Goal: Check status: Check status

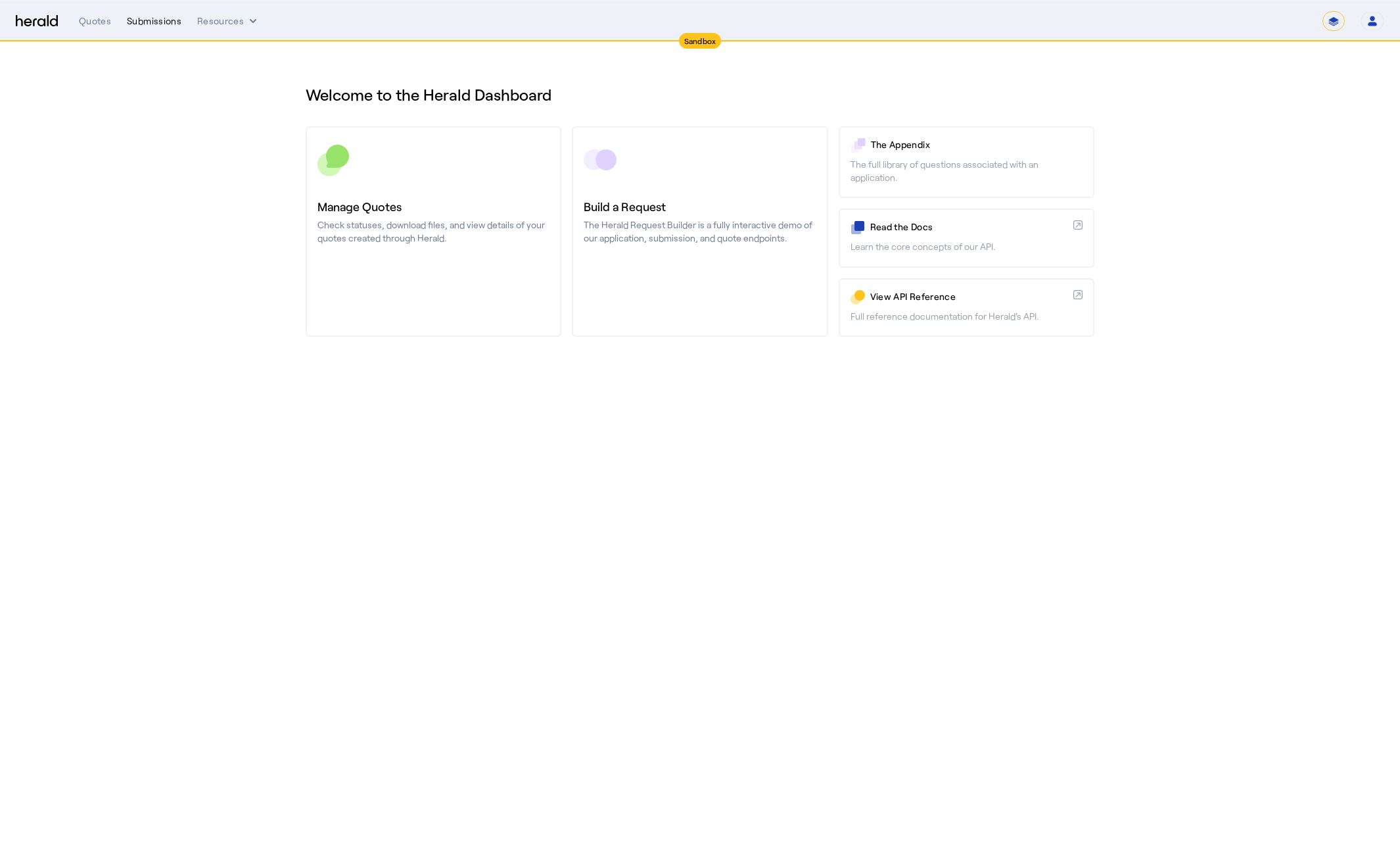
click at [148, 18] on div "Submissions" at bounding box center [154, 21] width 55 height 13
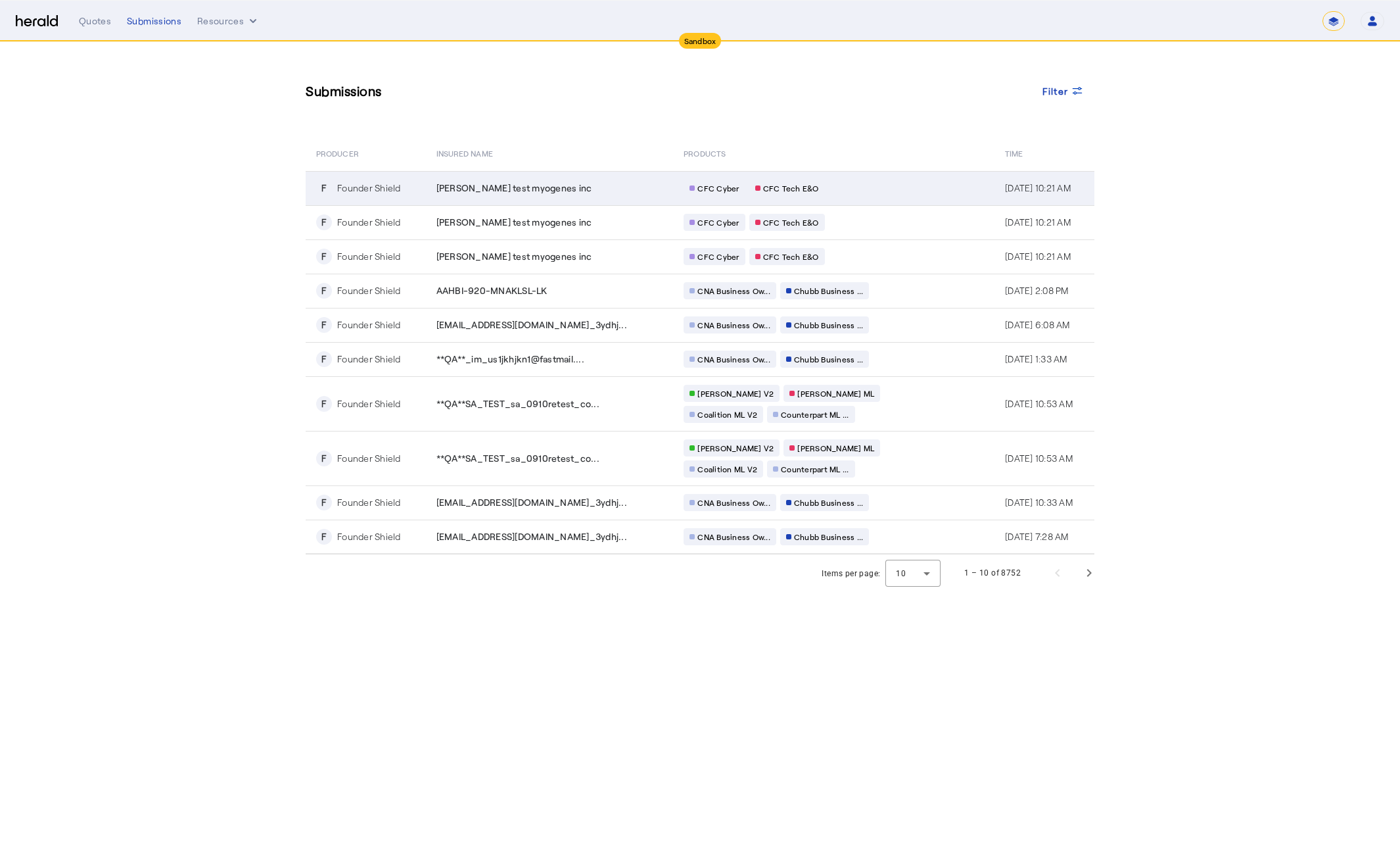
click at [863, 197] on td "CFC Cyber CFC Tech E&O" at bounding box center [834, 189] width 322 height 35
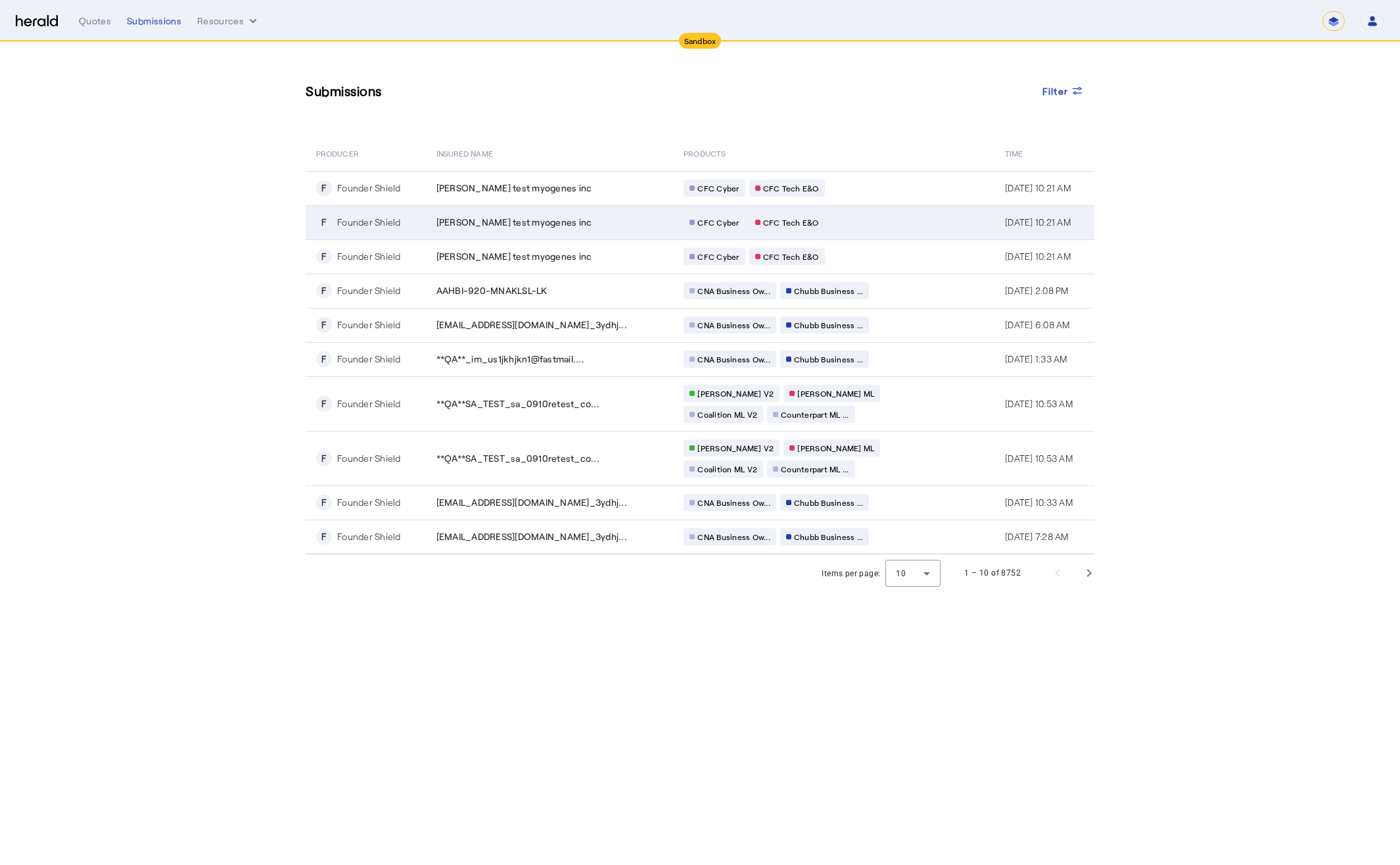
click at [850, 223] on div "CFC Cyber CFC Tech E&O" at bounding box center [810, 223] width 252 height 17
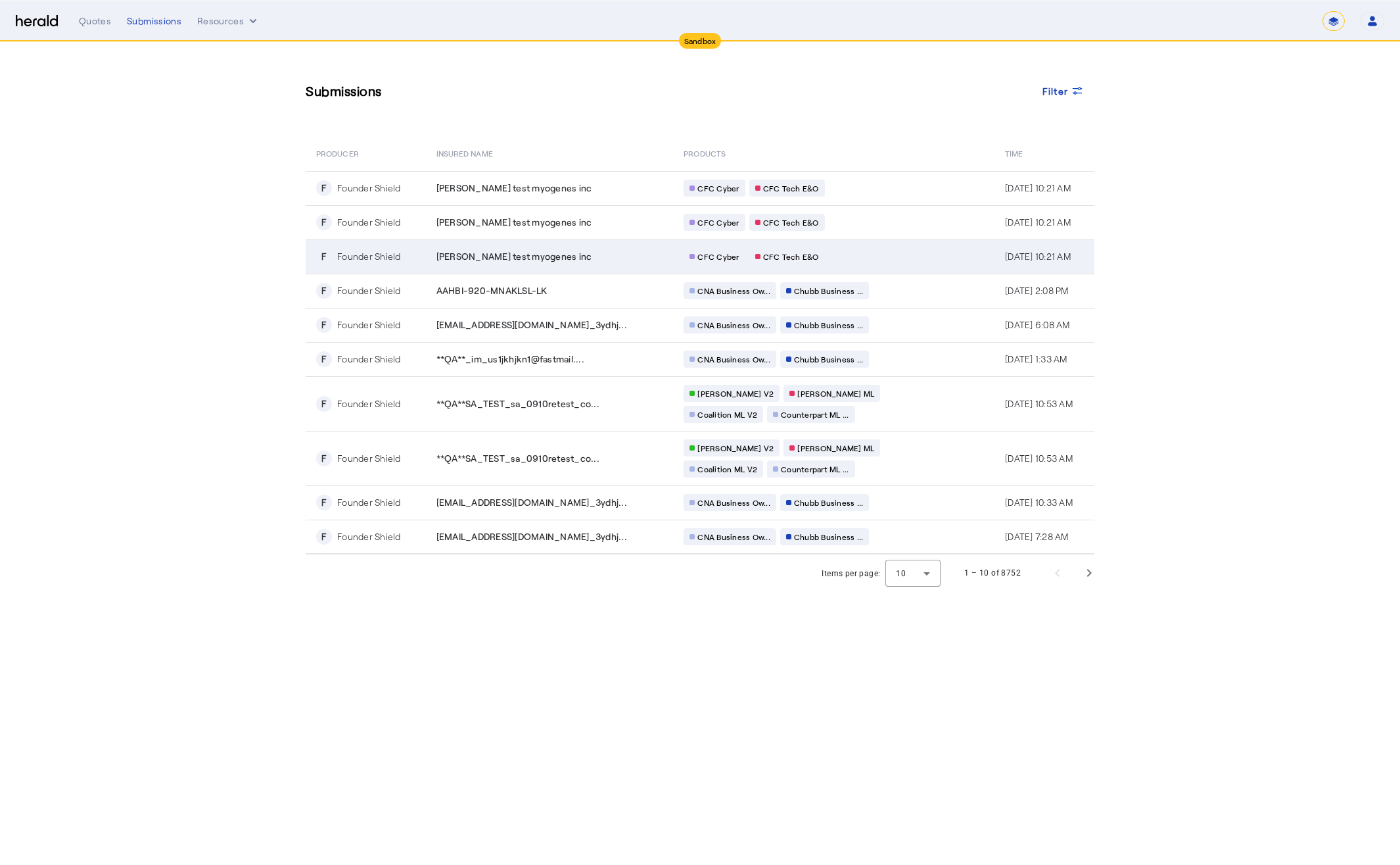
click at [826, 263] on div "CFC Cyber CFC Tech E&O" at bounding box center [810, 256] width 252 height 17
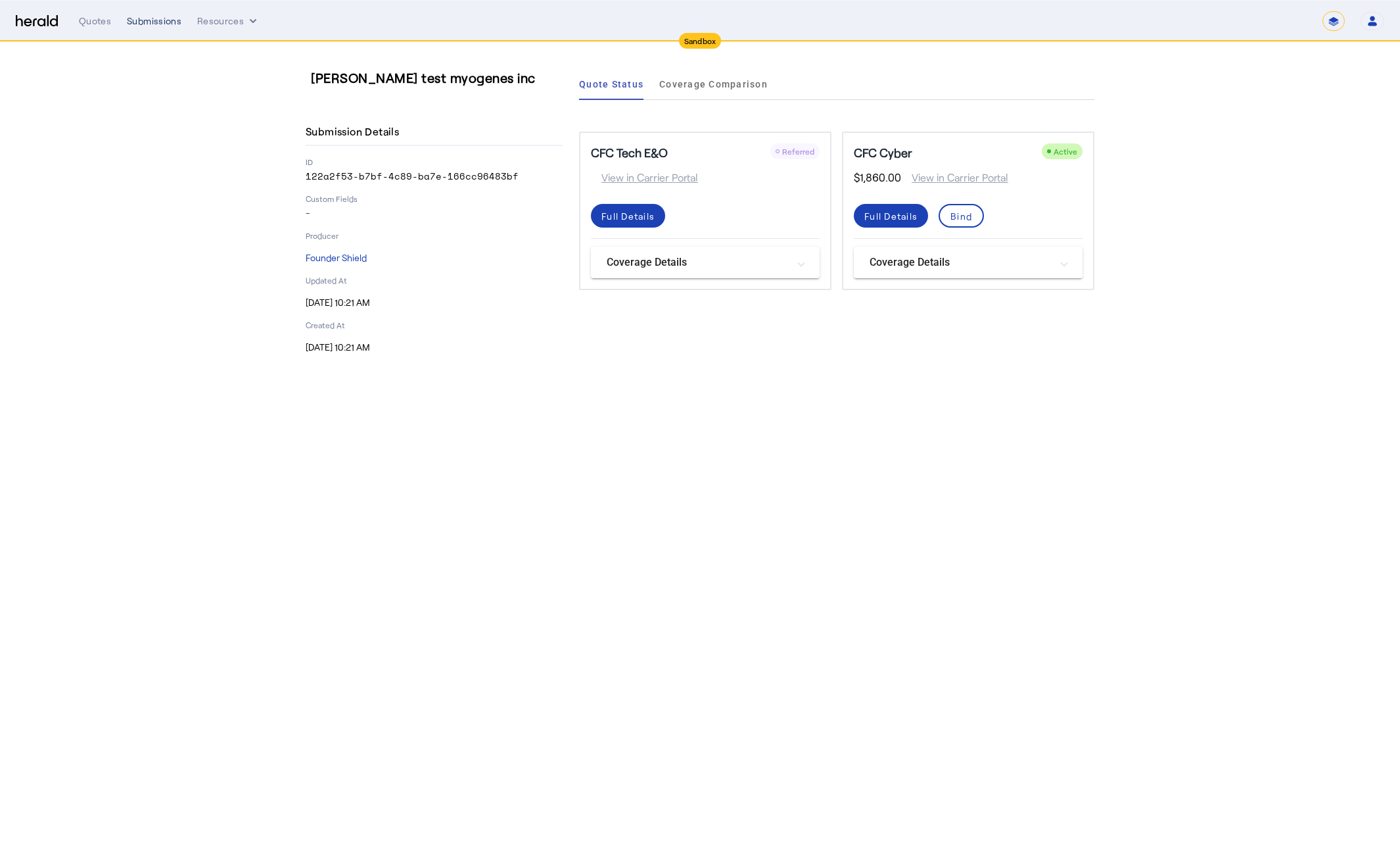
click at [150, 22] on div "Submissions" at bounding box center [154, 21] width 55 height 13
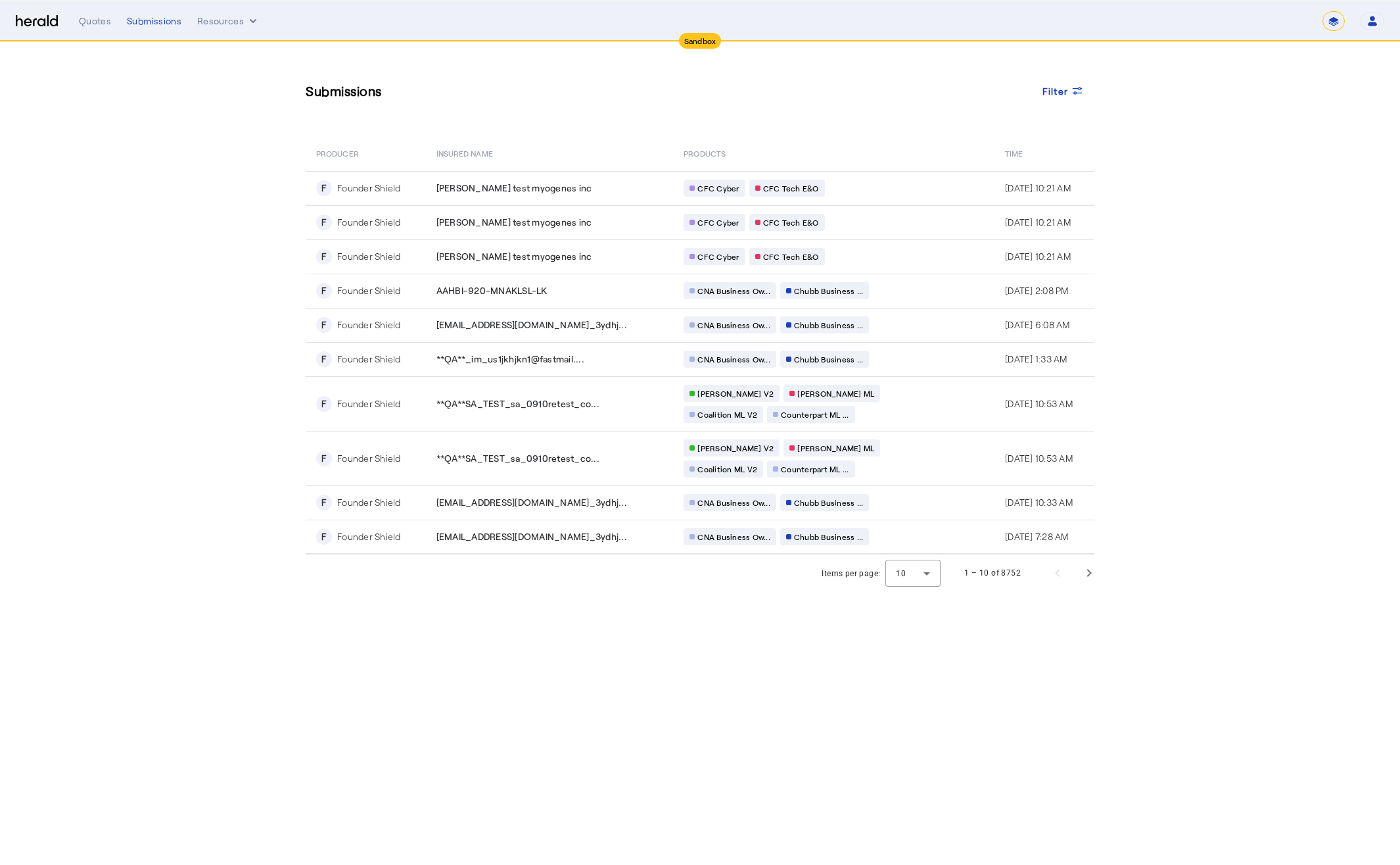
click at [318, 113] on div "Submissions Filter PRODUCER Insured Name PRODUCTS Time F Founder Shield jesse t…" at bounding box center [700, 299] width 842 height 512
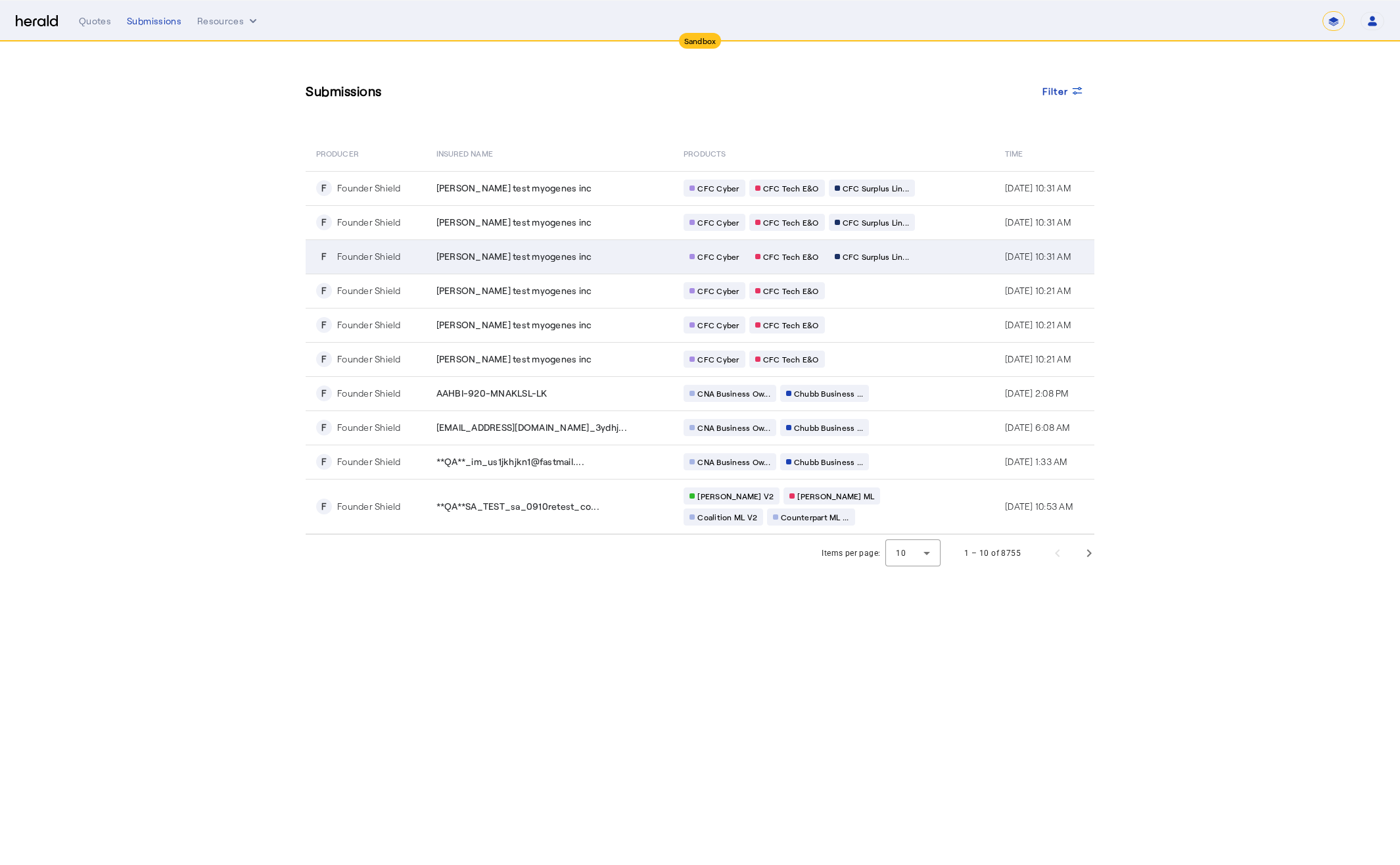
click at [596, 262] on div "[PERSON_NAME] test myogenes inc" at bounding box center [552, 256] width 232 height 13
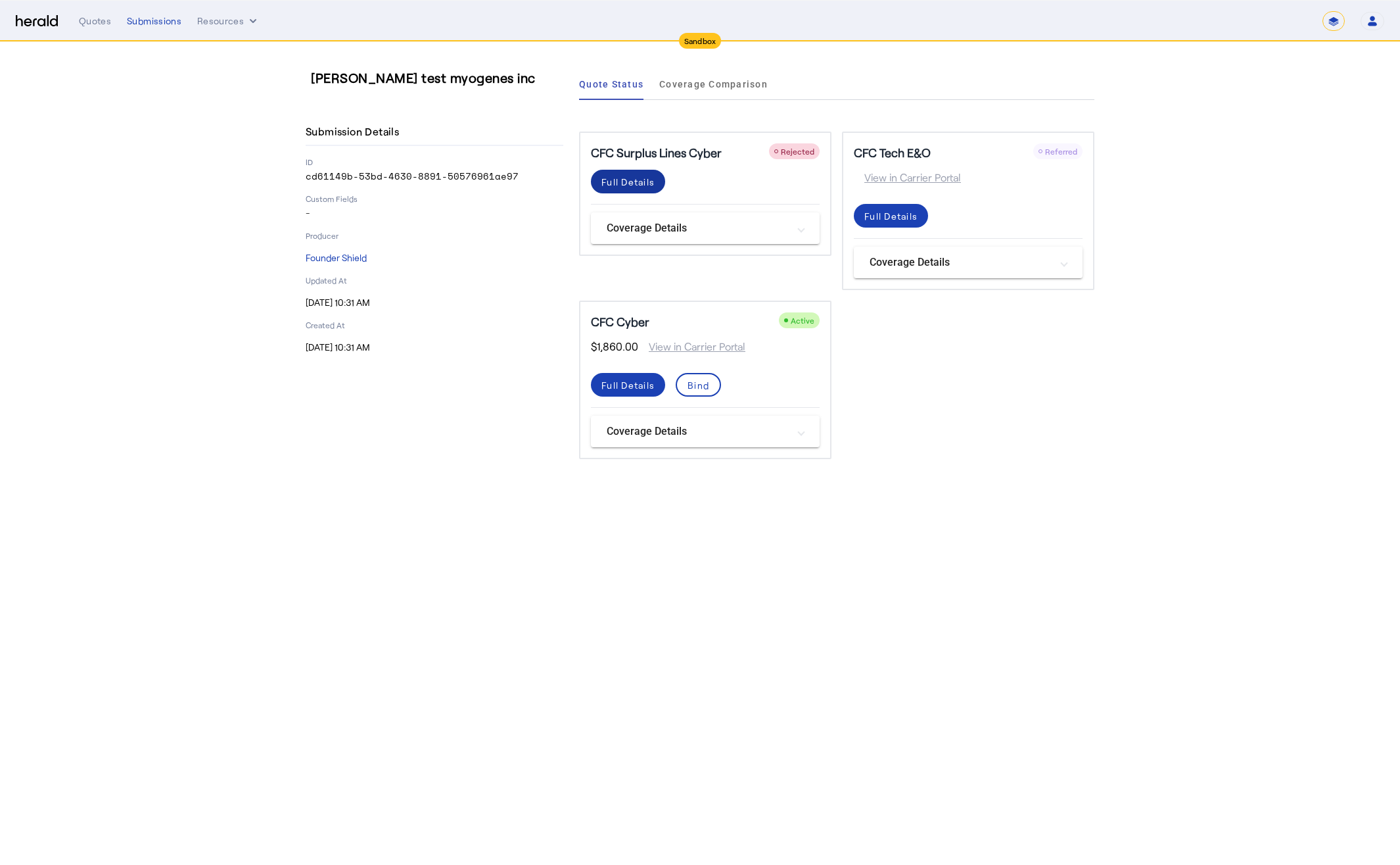
click at [629, 186] on div "Full Details" at bounding box center [628, 182] width 53 height 13
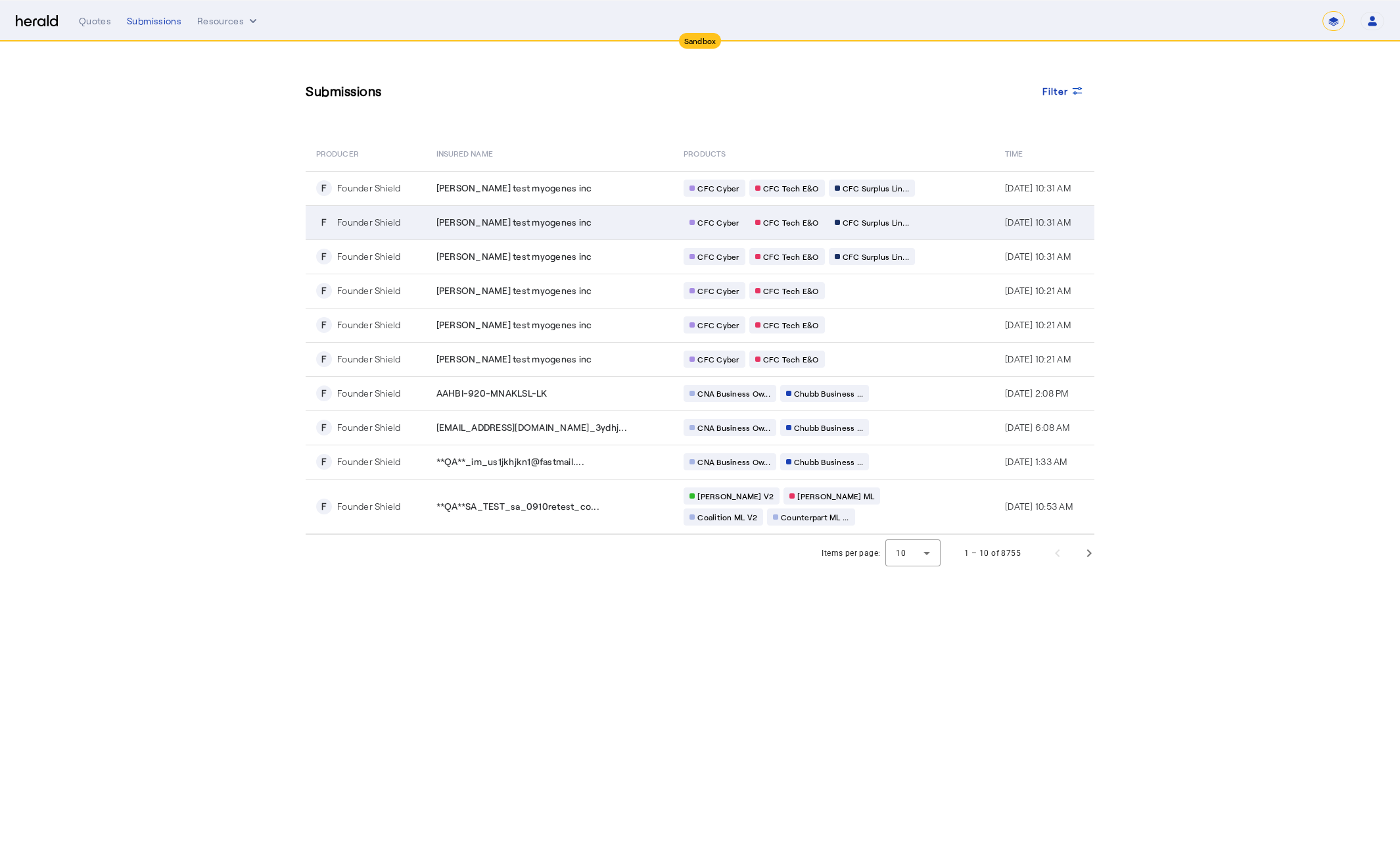
click at [628, 233] on td "[PERSON_NAME] test myogenes inc" at bounding box center [549, 223] width 247 height 35
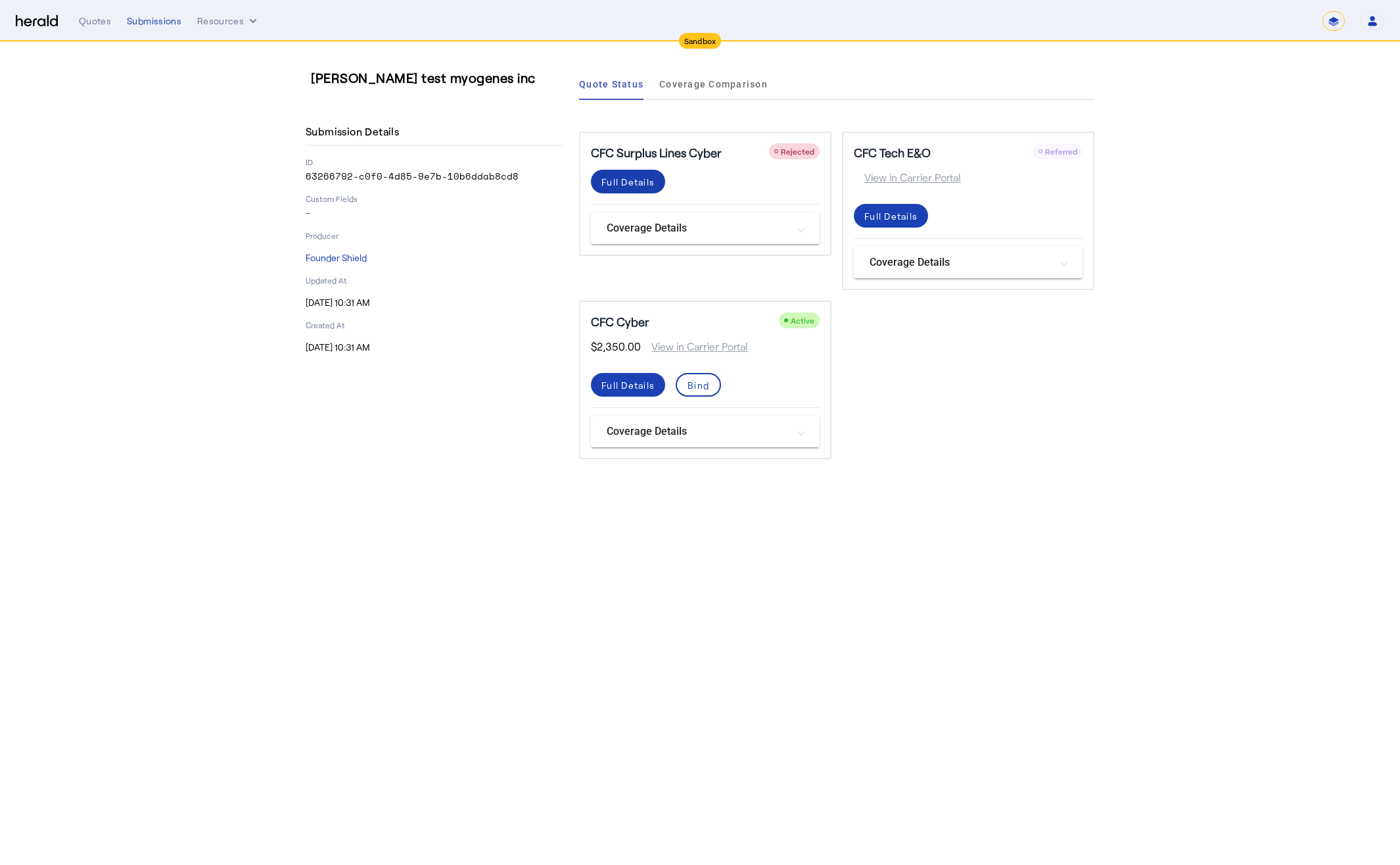
click at [623, 177] on div "Full Details" at bounding box center [628, 182] width 53 height 13
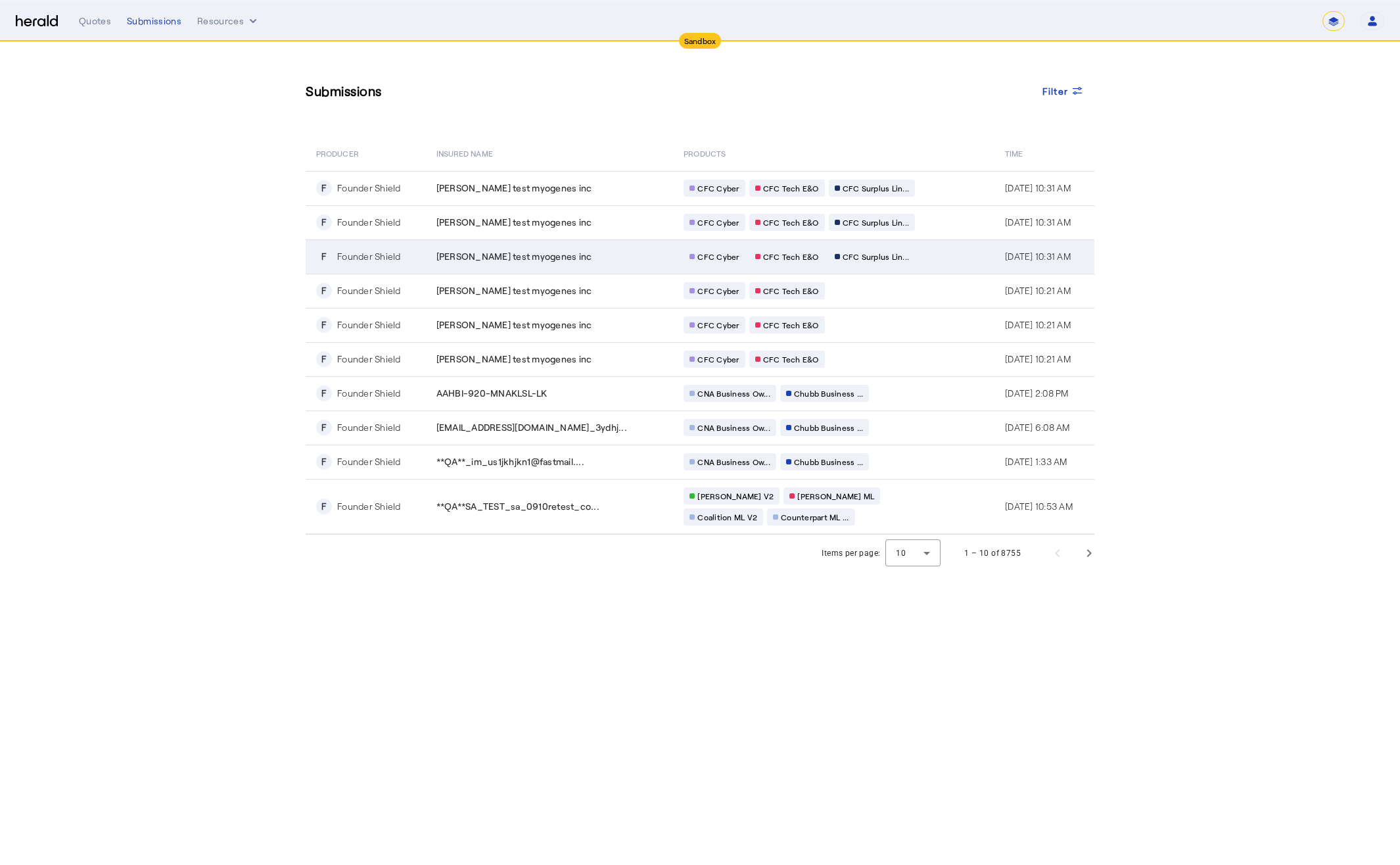
click at [619, 256] on div "[PERSON_NAME] test myogenes inc" at bounding box center [552, 256] width 232 height 13
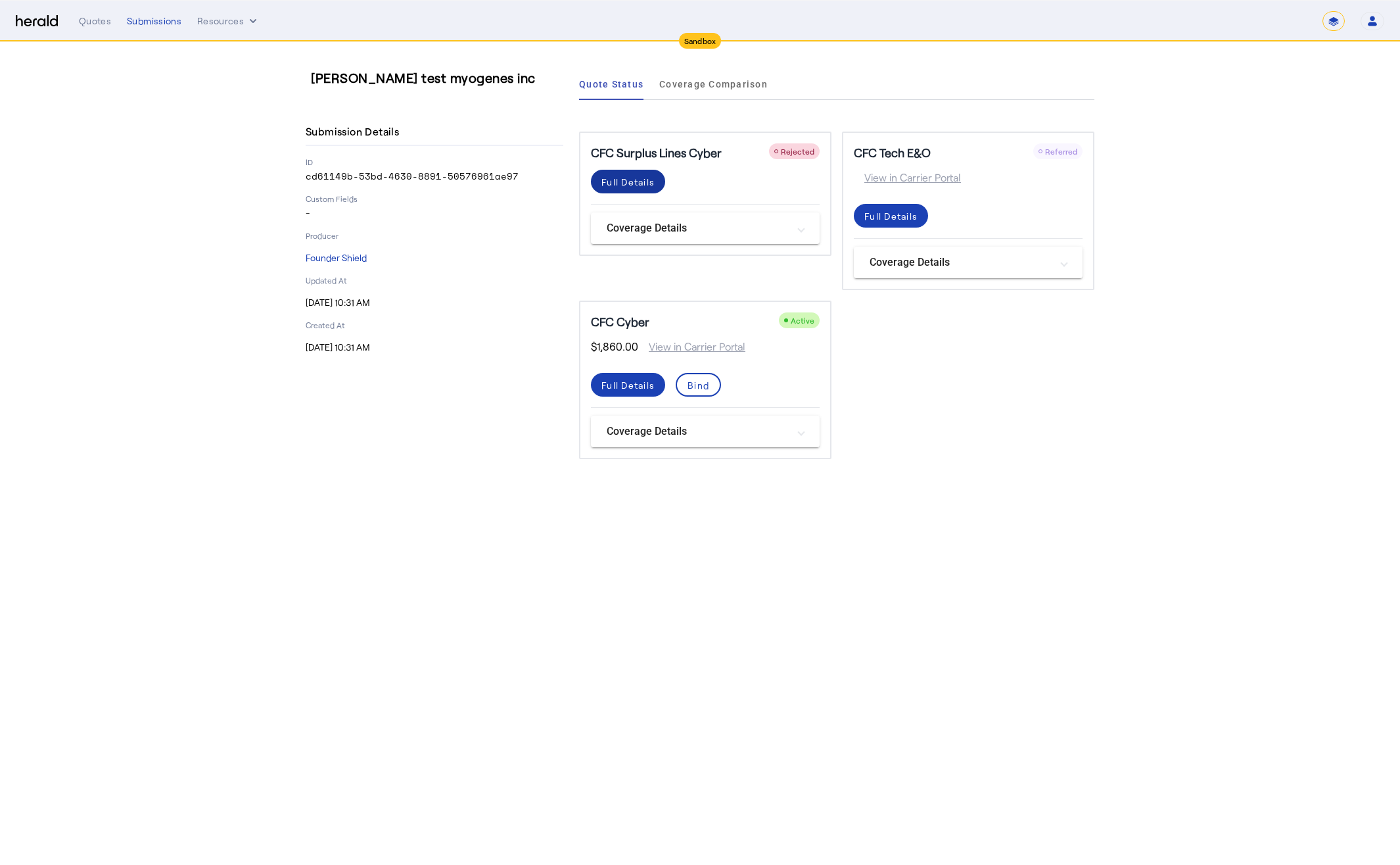
click at [649, 188] on div "Full Details" at bounding box center [628, 182] width 53 height 13
click at [639, 186] on div "Full Details" at bounding box center [628, 182] width 53 height 13
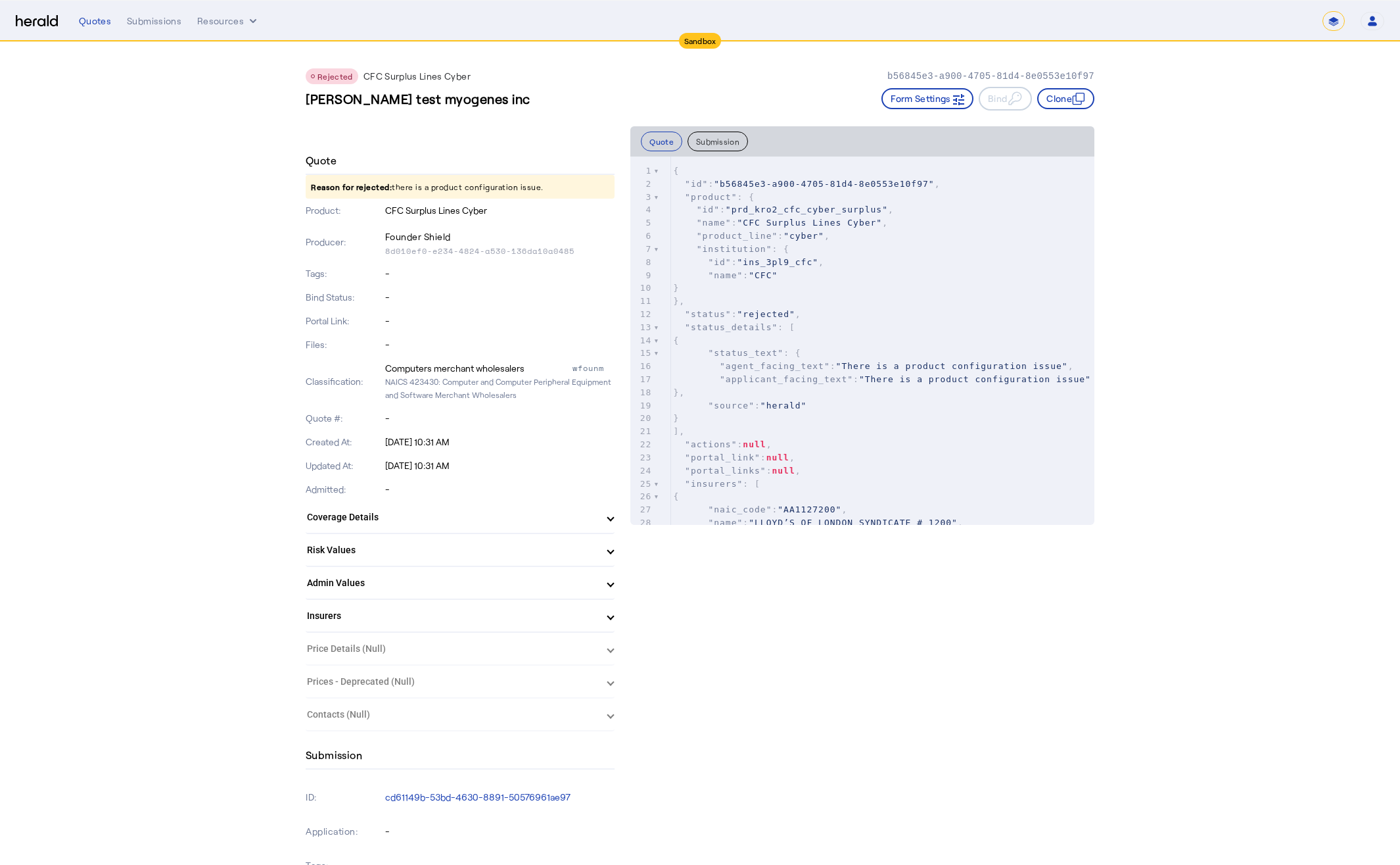
click at [713, 144] on button "Submission" at bounding box center [717, 142] width 61 height 19
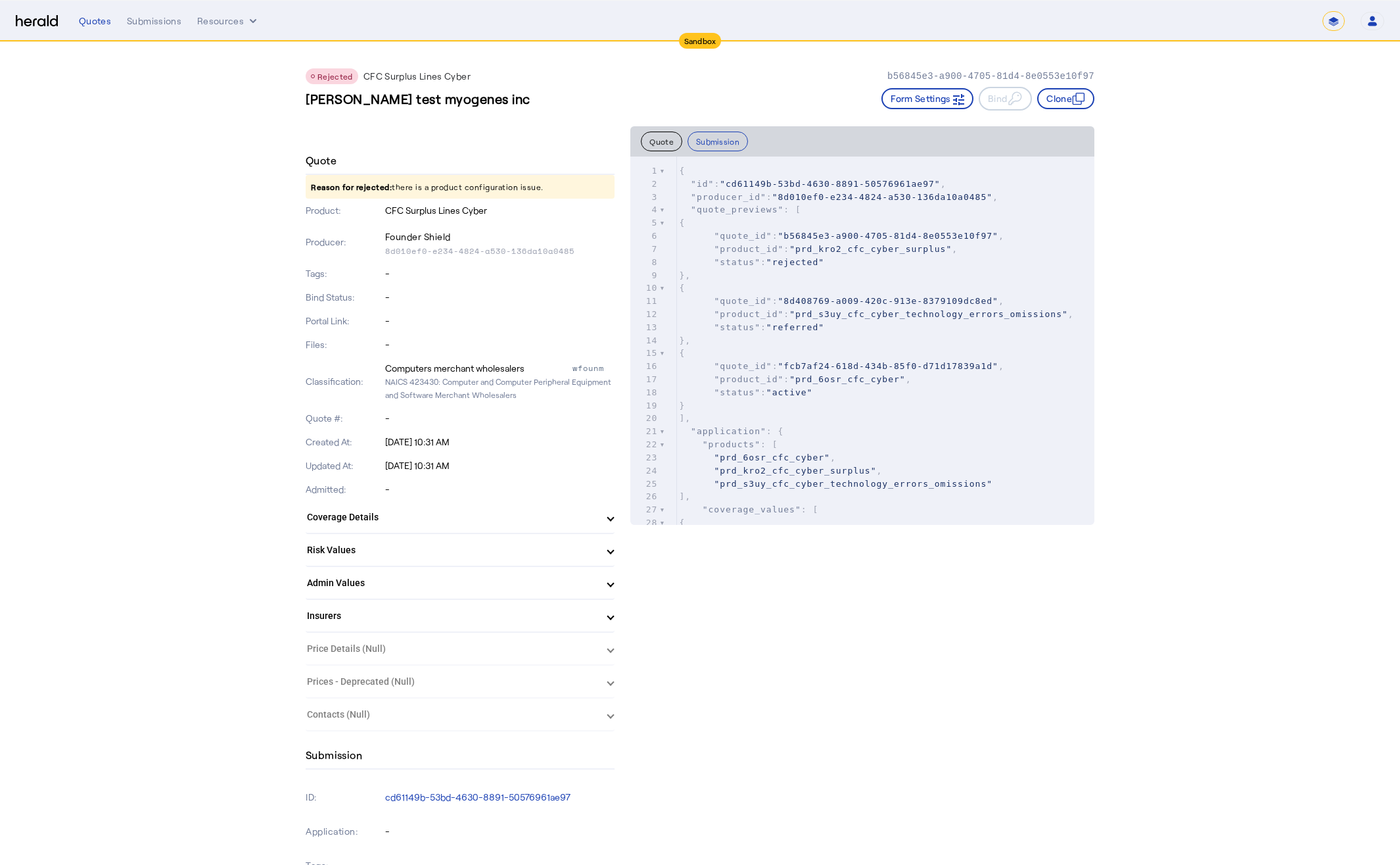
click at [669, 144] on button "Quote" at bounding box center [661, 142] width 41 height 19
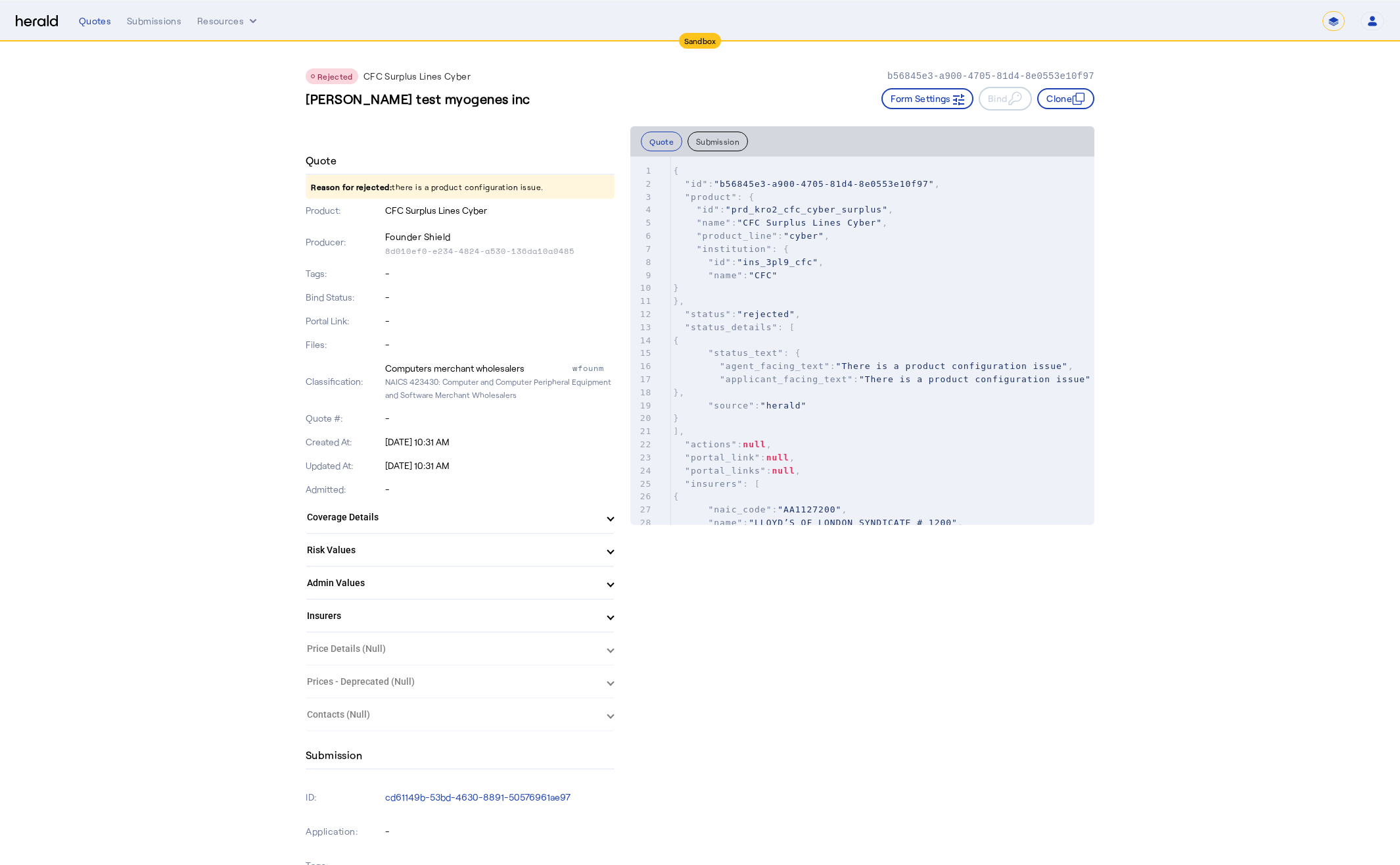
click at [729, 140] on button "Submission" at bounding box center [717, 142] width 61 height 19
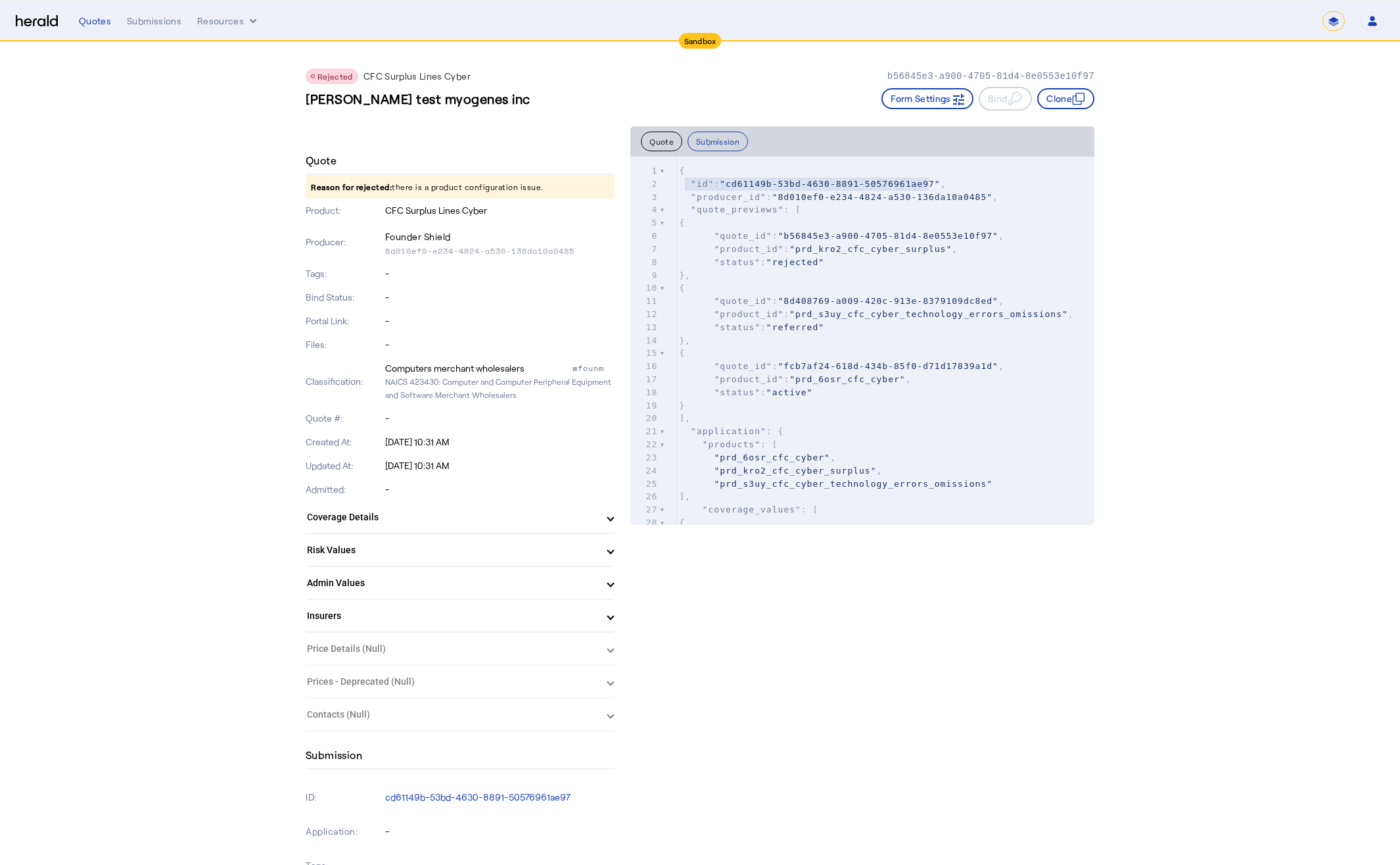
type textarea "**********"
drag, startPoint x: 687, startPoint y: 184, endPoint x: 954, endPoint y: 184, distance: 267.0
click at [954, 186] on pre ""id" : "cd61149b-53bd-4630-8891-50576961ae97" ," at bounding box center [886, 184] width 418 height 13
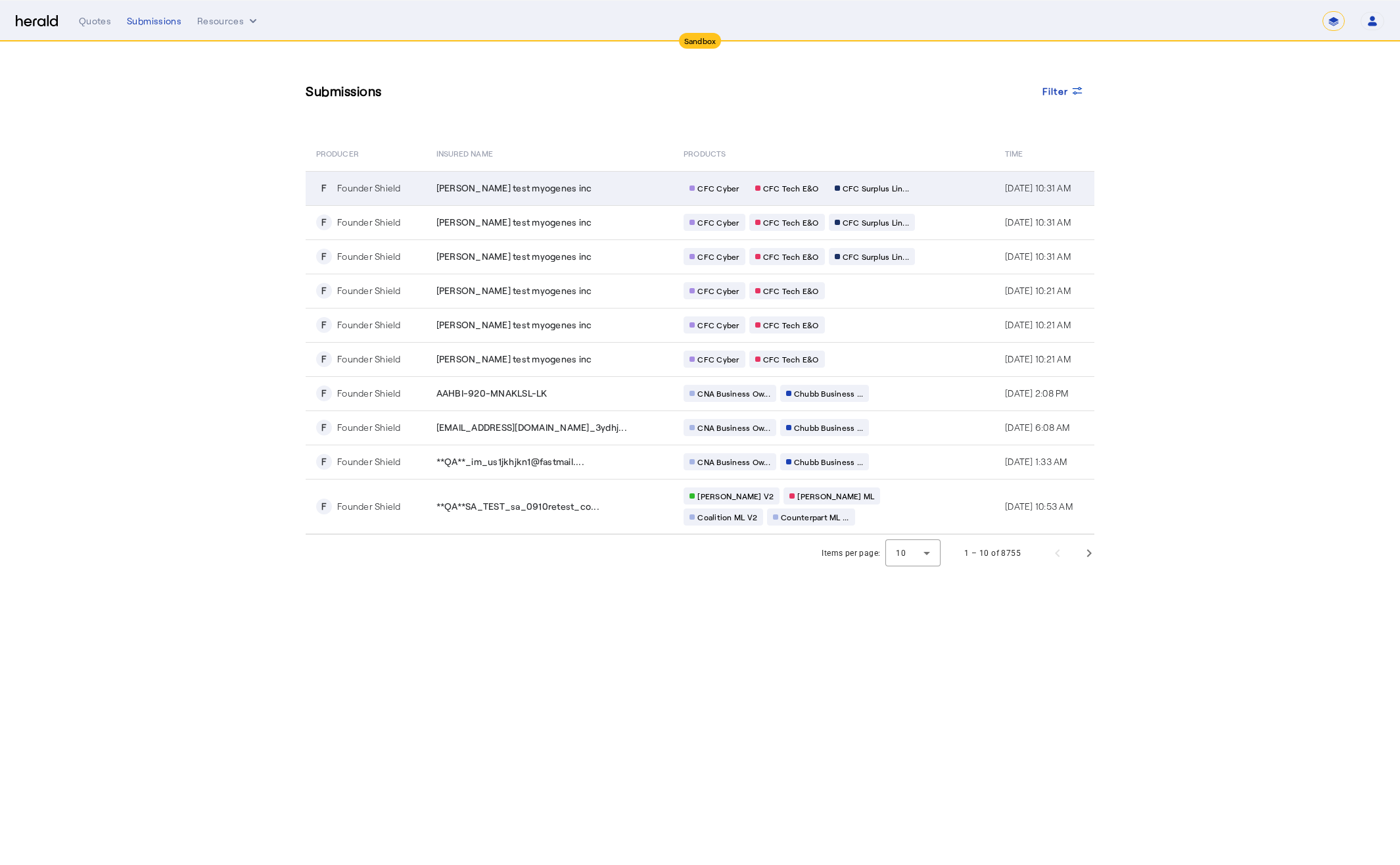
click at [912, 188] on td "CFC Cyber CFC Tech E&O CFC Surplus Lin..." at bounding box center [834, 189] width 322 height 35
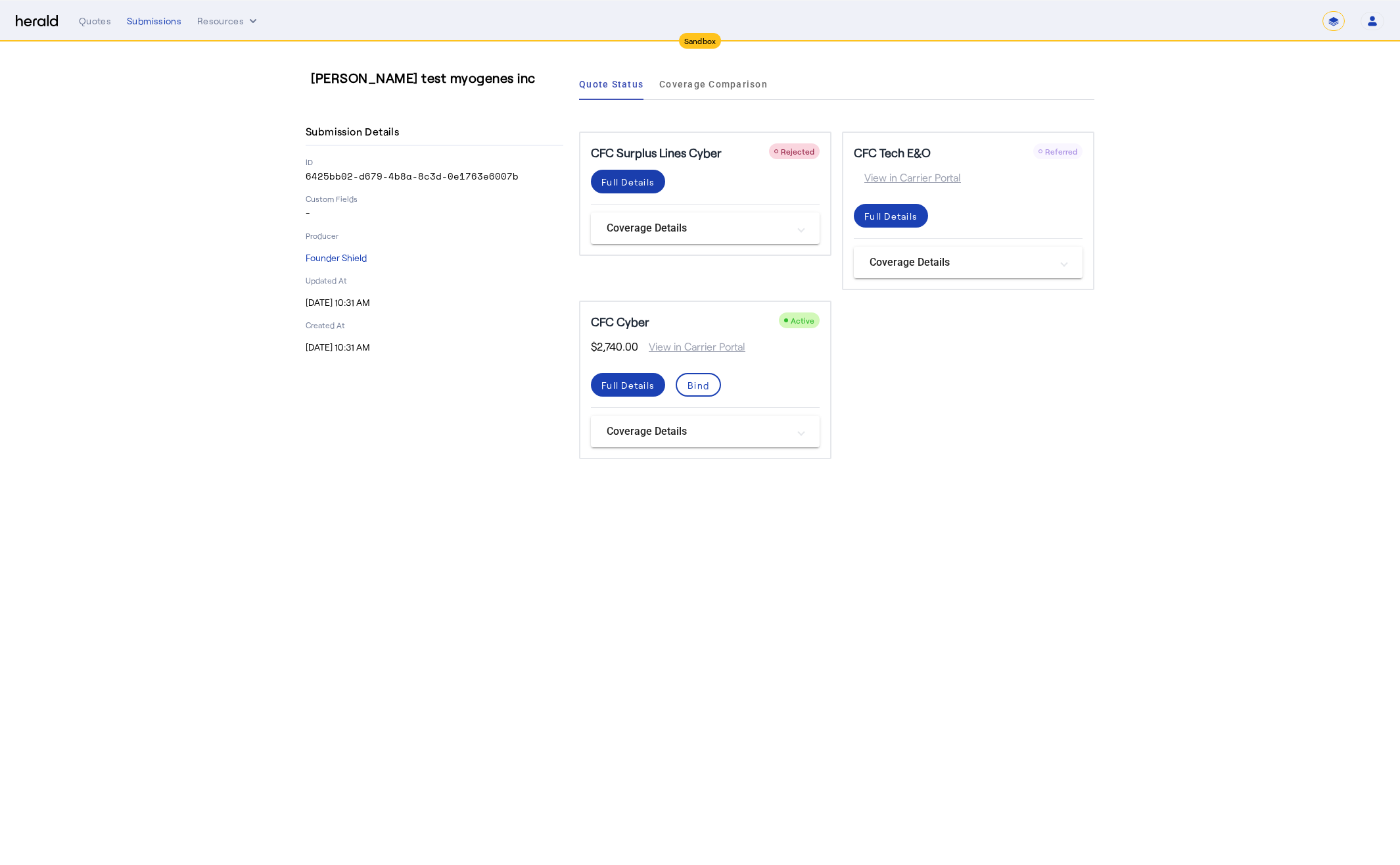
click at [612, 180] on div "Full Details" at bounding box center [628, 182] width 53 height 13
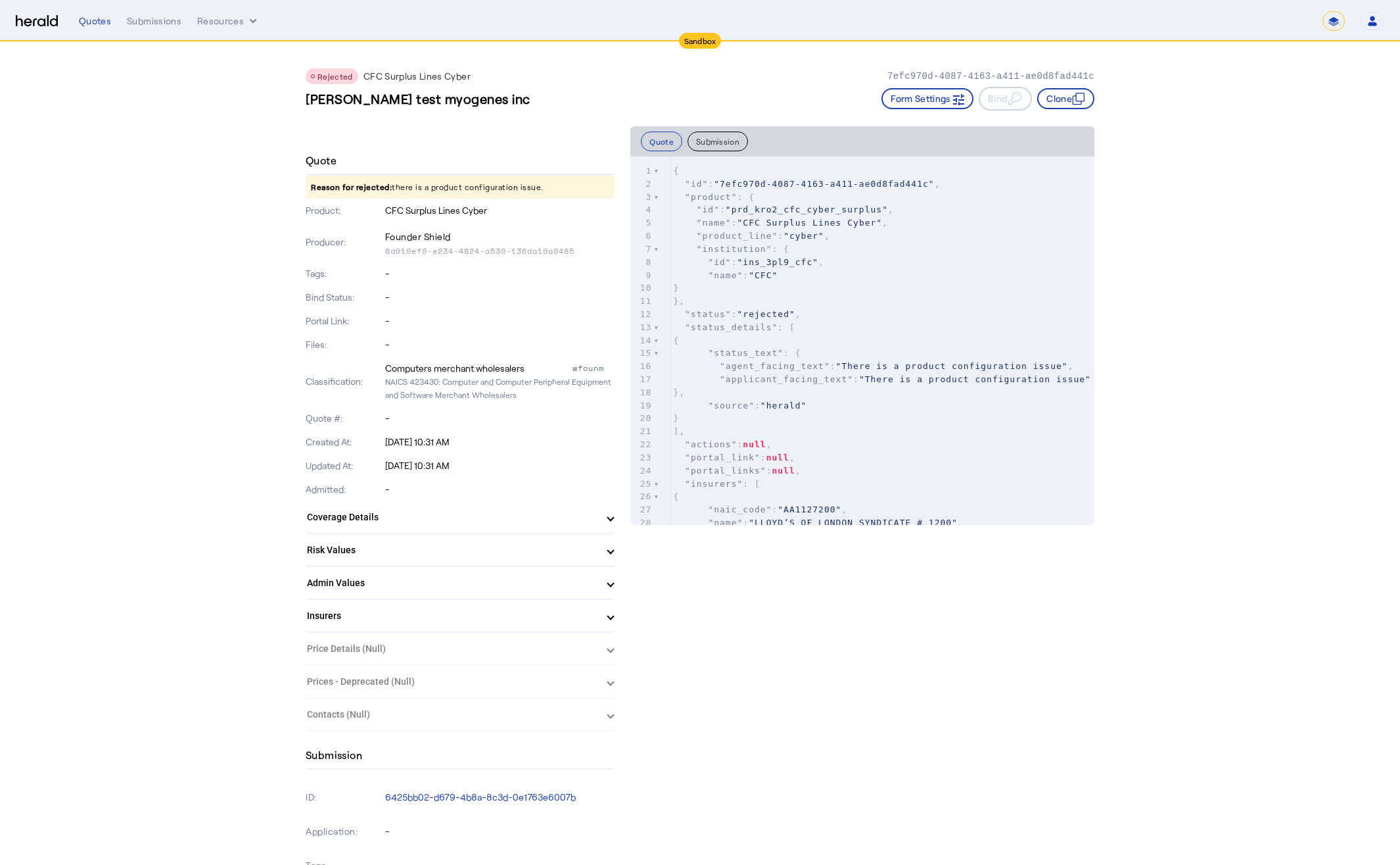
drag, startPoint x: 548, startPoint y: 186, endPoint x: 311, endPoint y: 181, distance: 237.1
click at [312, 181] on p "Reason for rejected: there is a product configuration issue." at bounding box center [459, 187] width 309 height 24
copy p "Reason for rejected: there is a product configuration issue."
click at [721, 142] on button "Submission" at bounding box center [717, 142] width 61 height 19
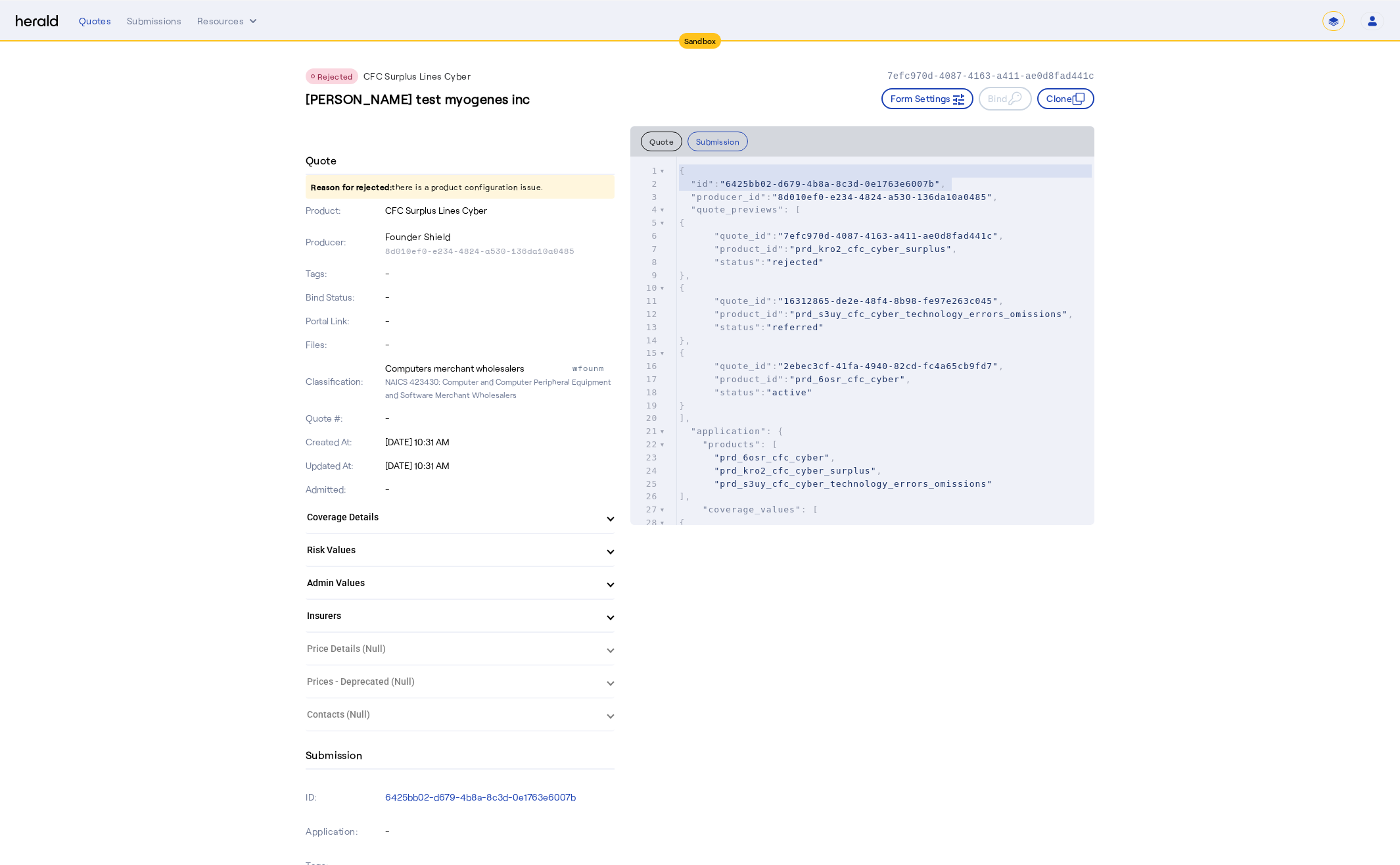
type textarea "**********"
drag, startPoint x: 958, startPoint y: 186, endPoint x: 606, endPoint y: 177, distance: 352.1
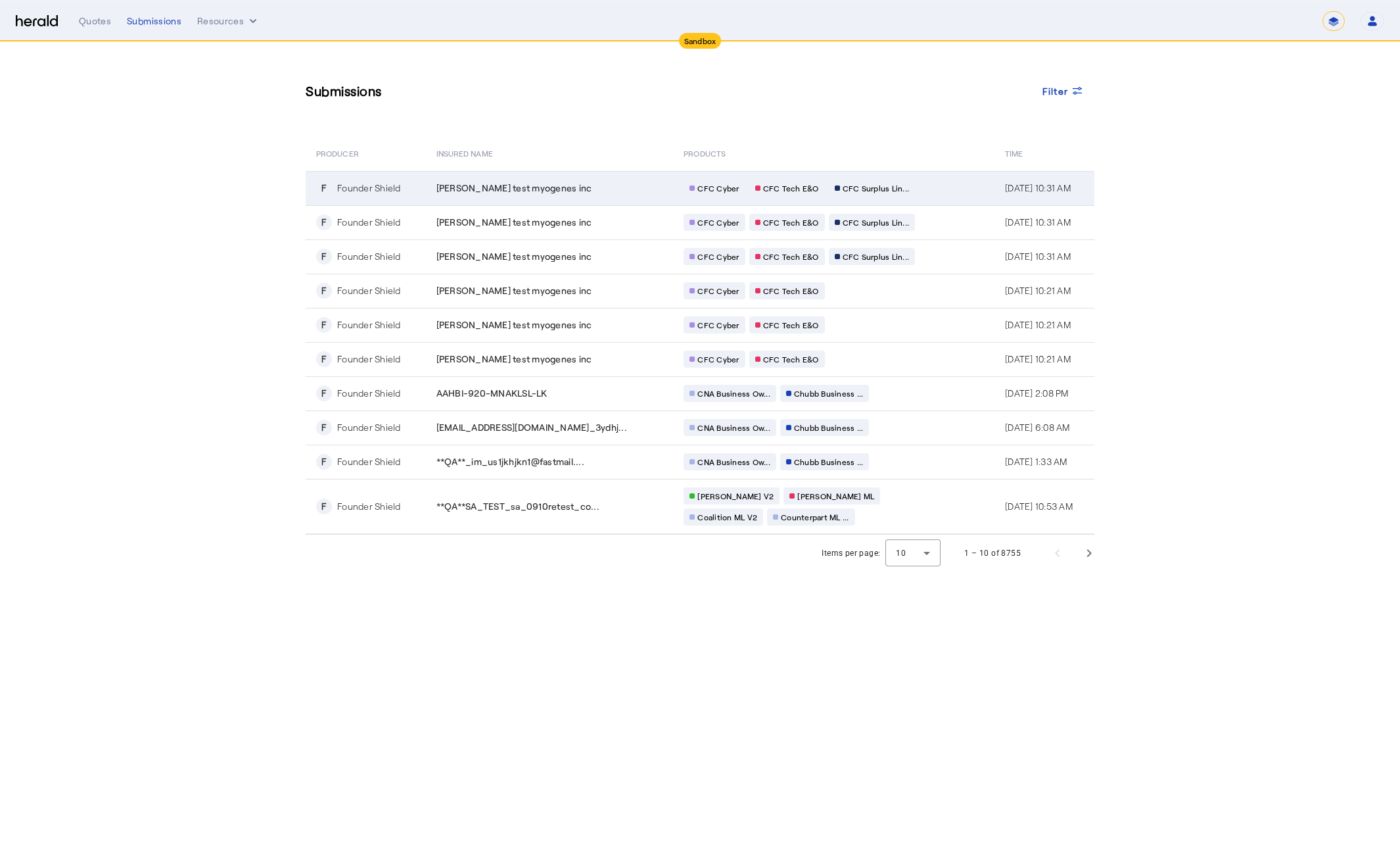
click at [587, 186] on div "[PERSON_NAME] test myogenes inc" at bounding box center [552, 188] width 232 height 13
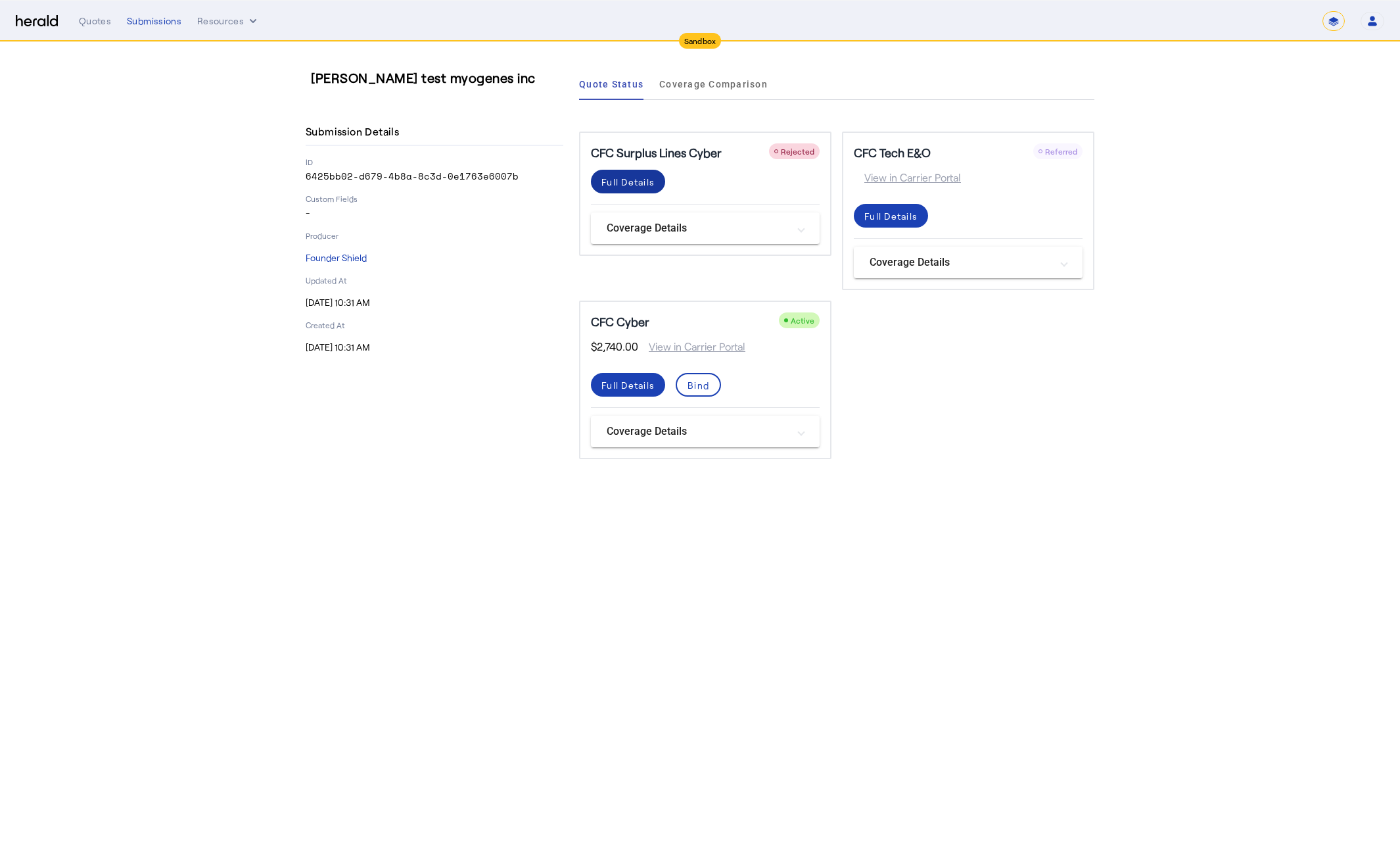
click at [639, 177] on div "Full Details" at bounding box center [628, 182] width 53 height 13
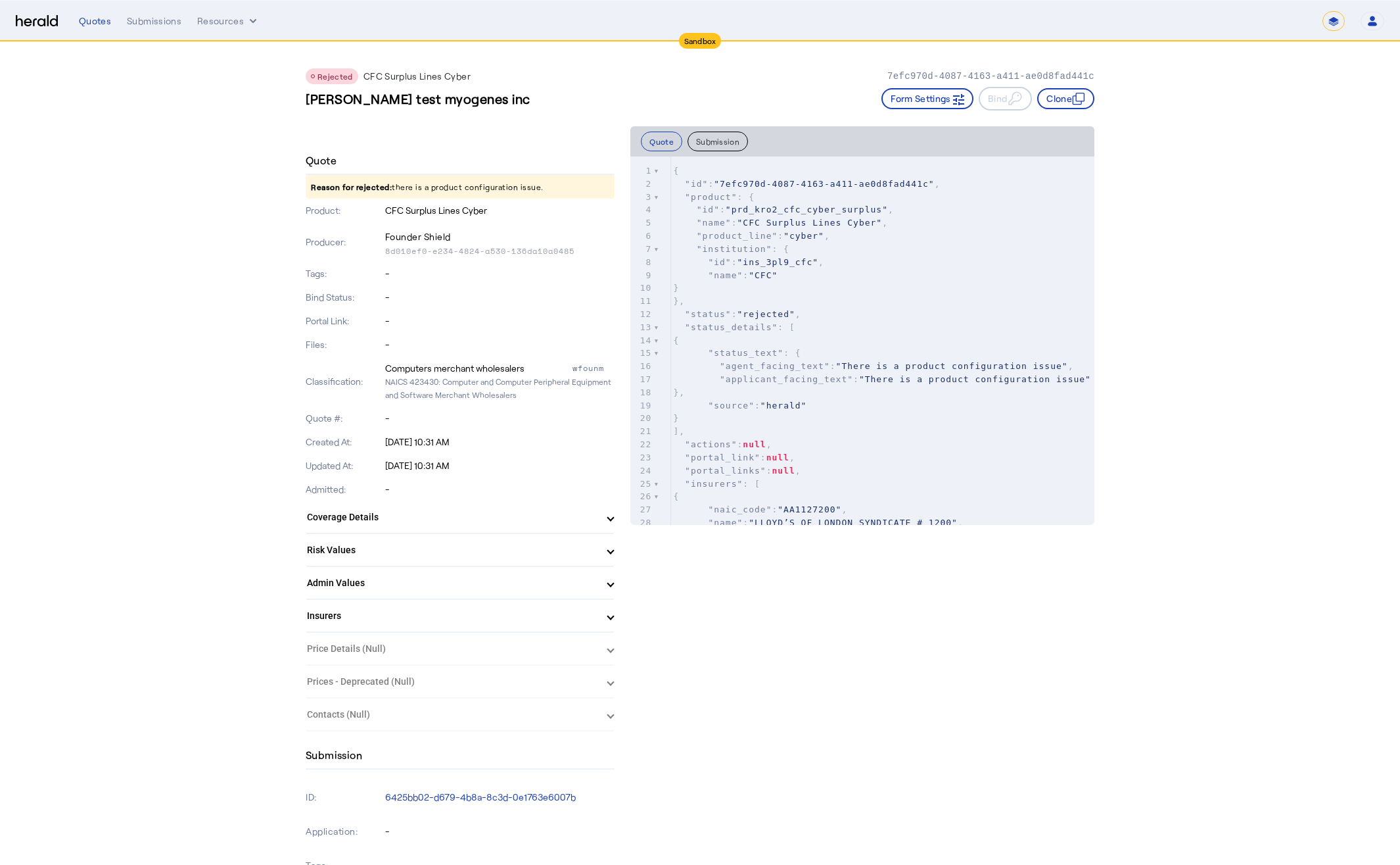
click at [717, 142] on button "Submission" at bounding box center [717, 142] width 61 height 19
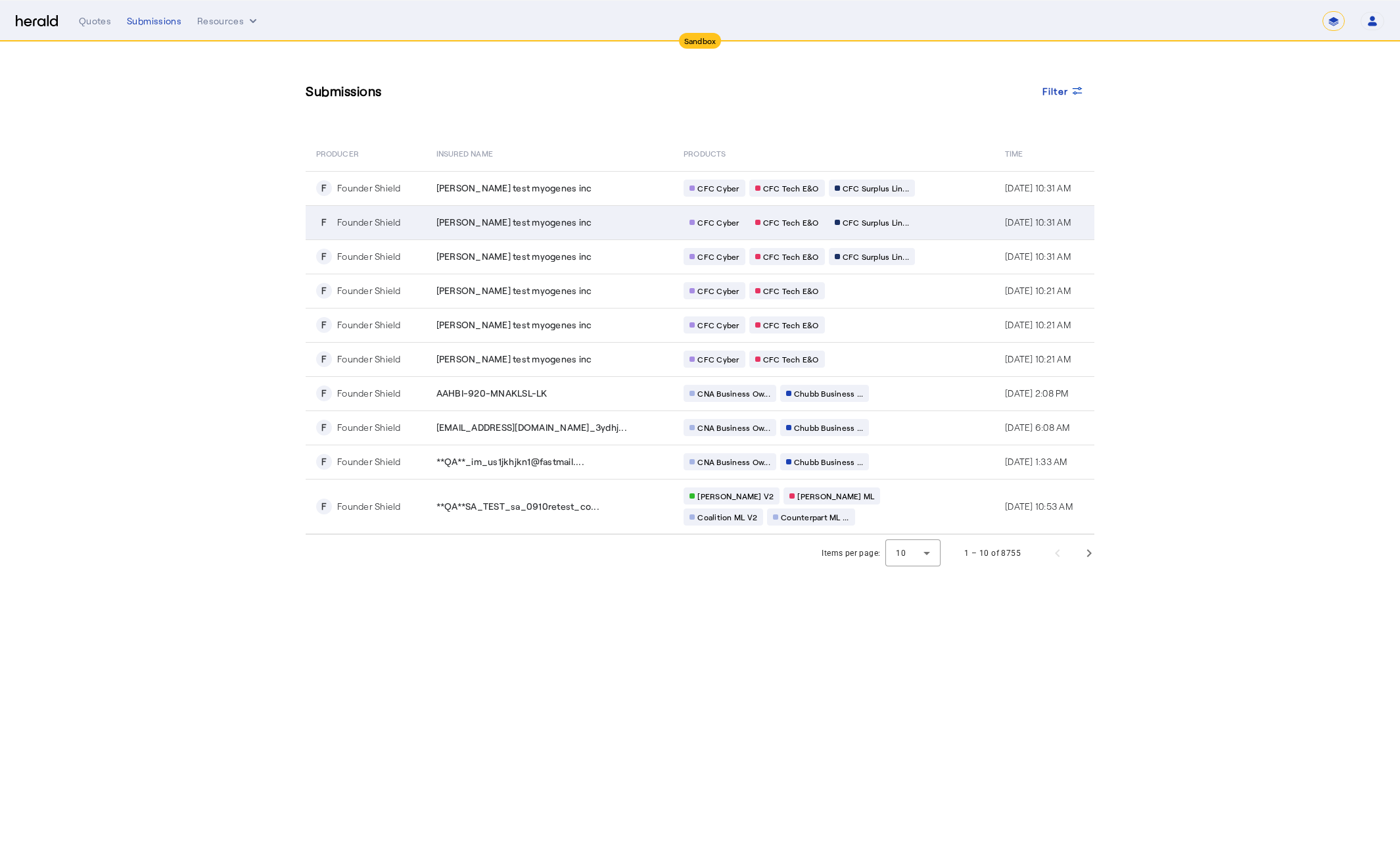
click at [607, 223] on div "[PERSON_NAME] test myogenes inc" at bounding box center [552, 223] width 232 height 13
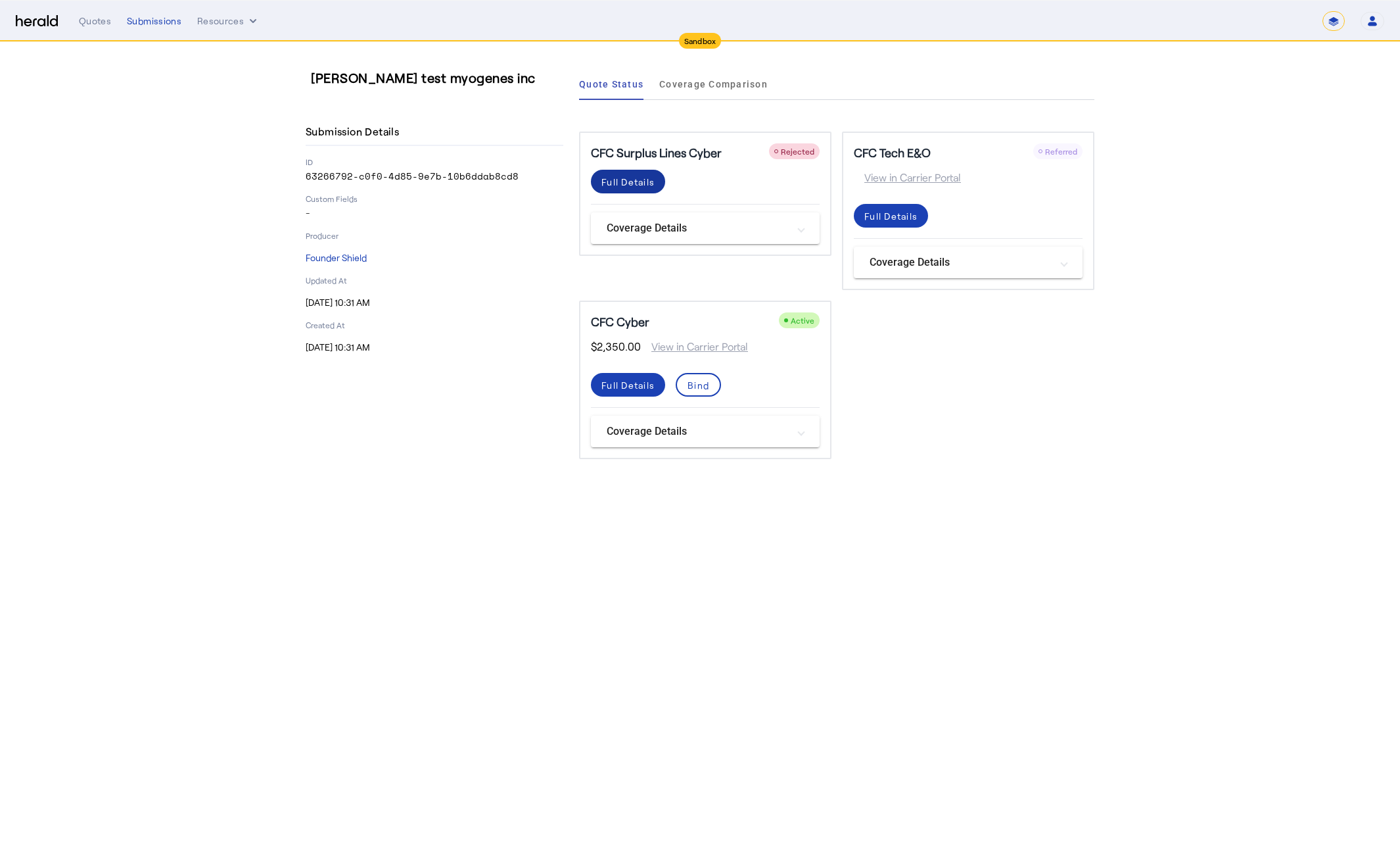
click at [647, 182] on div "Full Details" at bounding box center [628, 182] width 53 height 13
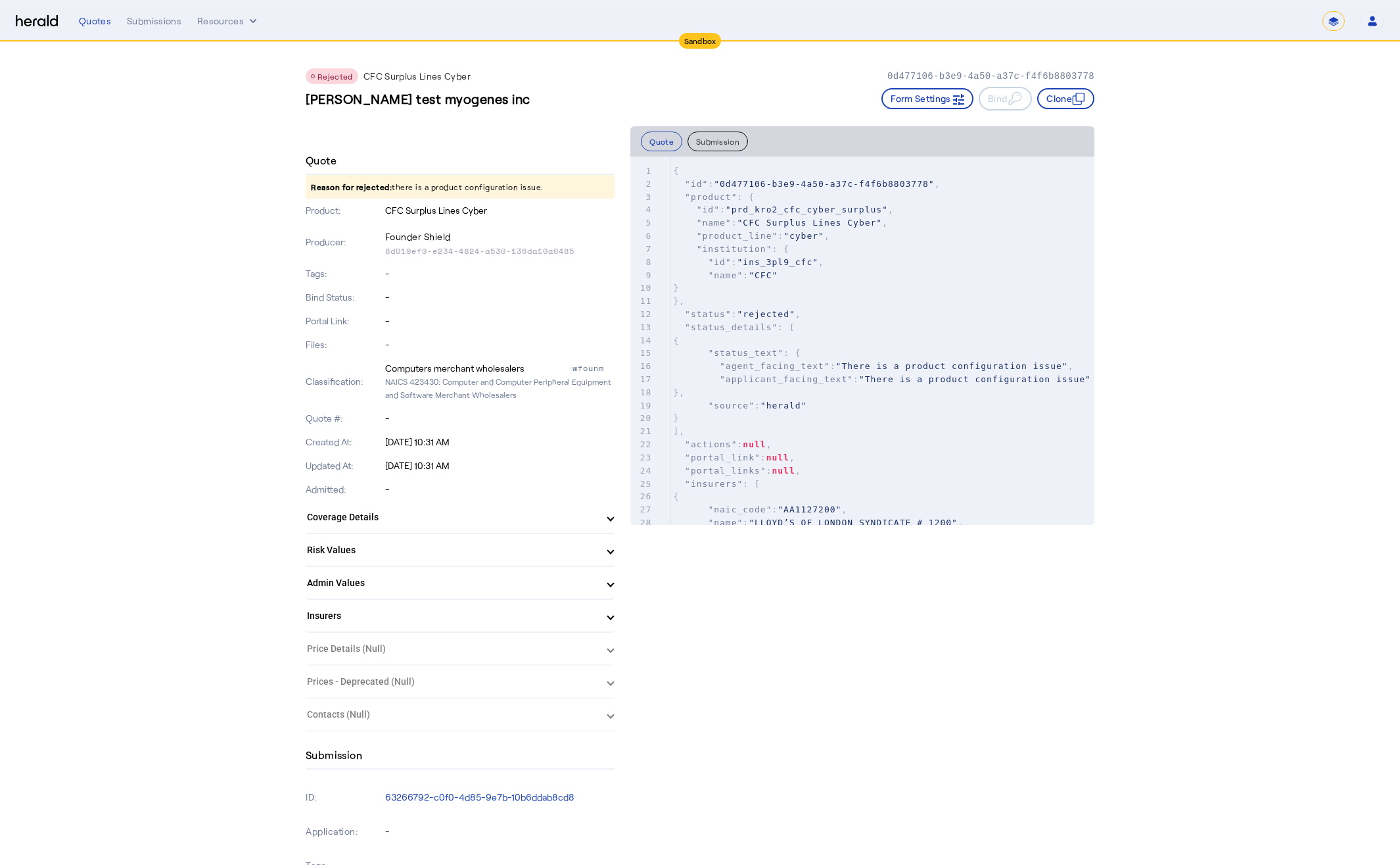
click at [724, 142] on button "Submission" at bounding box center [717, 142] width 61 height 19
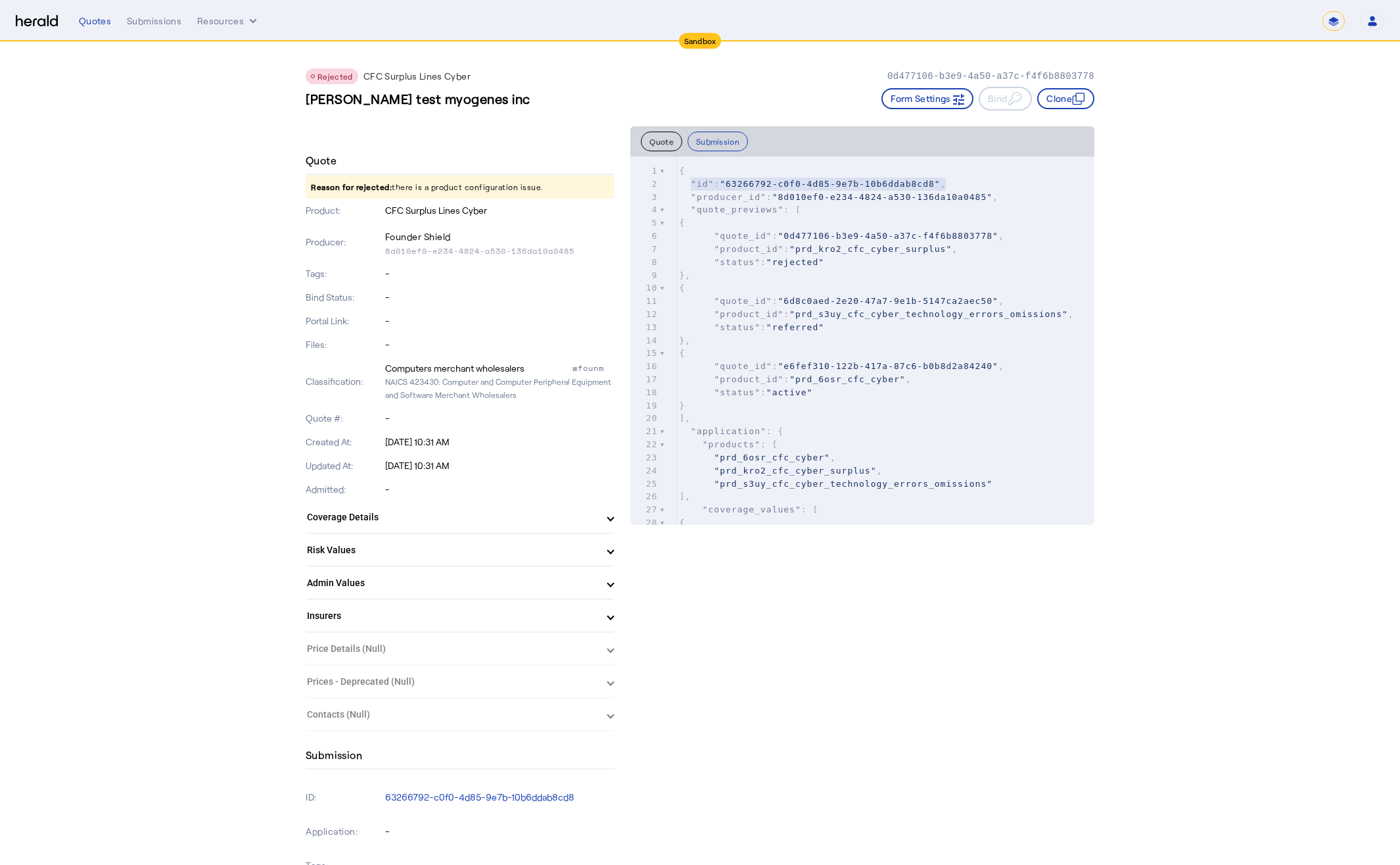
type textarea "**********"
drag, startPoint x: 689, startPoint y: 184, endPoint x: 972, endPoint y: 190, distance: 283.1
click at [952, 186] on pre ""id" : "63266792-c0f0-4d85-9e7b-10b6ddab8cd8" ," at bounding box center [886, 184] width 418 height 13
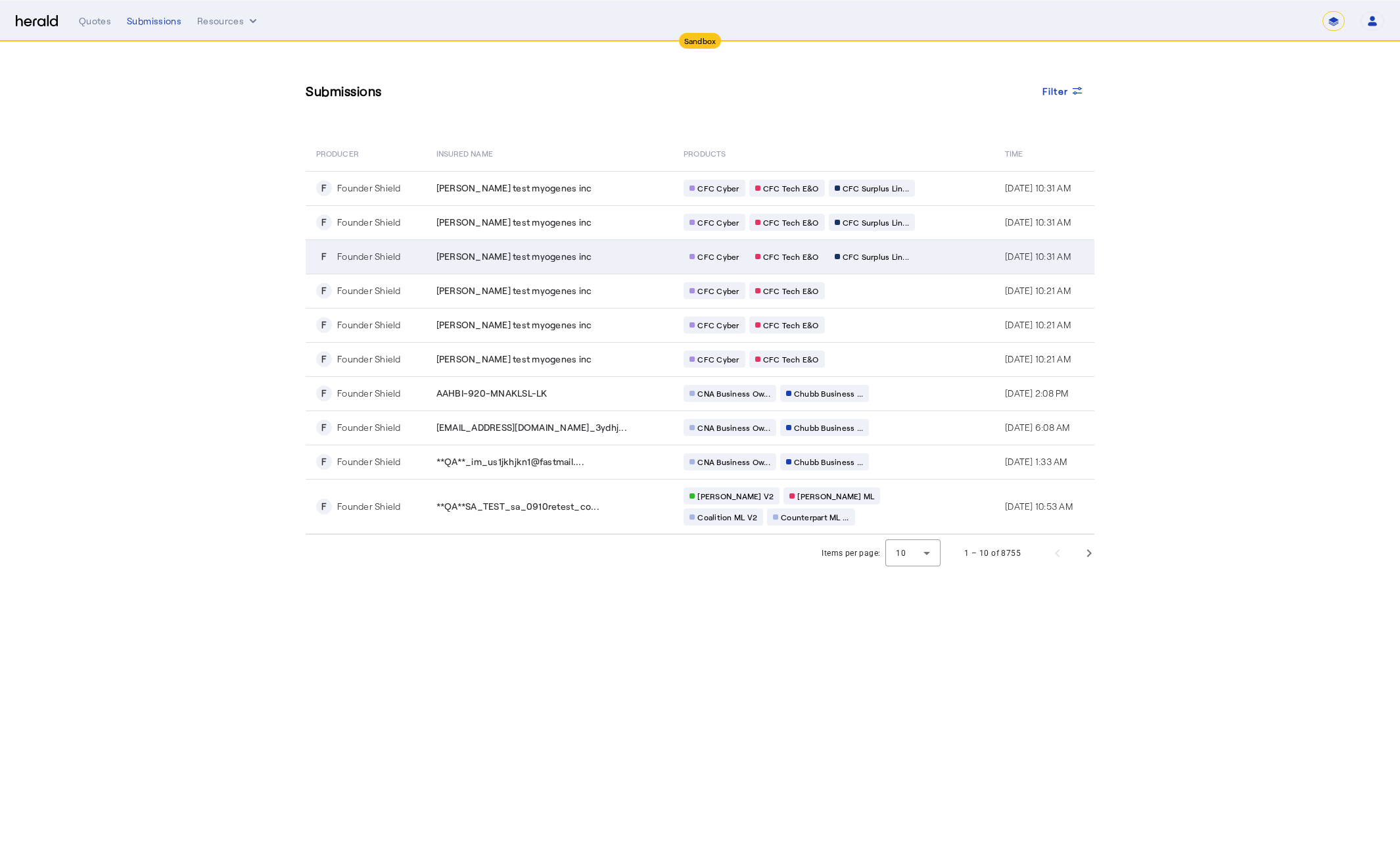
click at [575, 248] on td "[PERSON_NAME] test myogenes inc" at bounding box center [549, 257] width 247 height 35
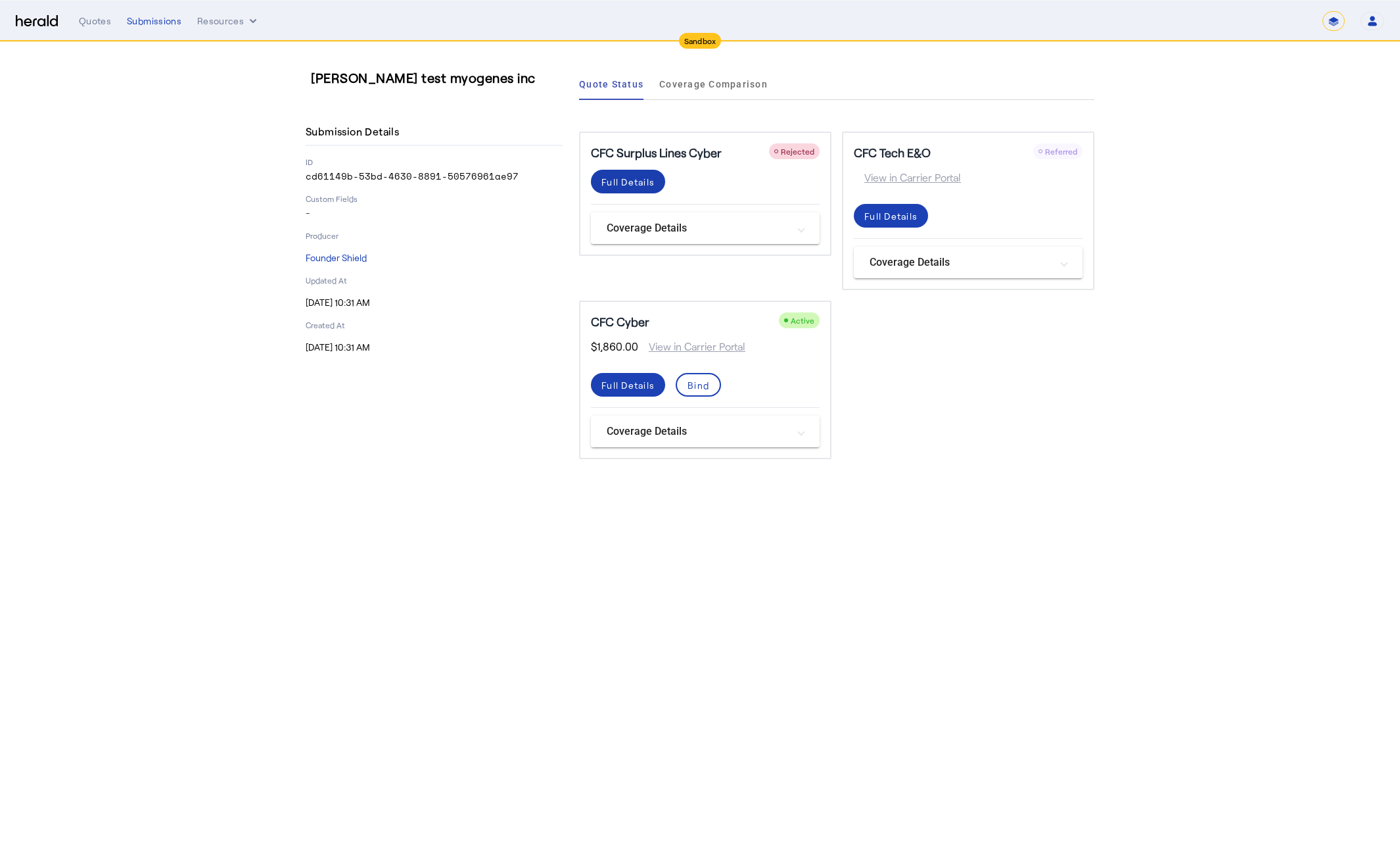
click at [637, 188] on div "Full Details" at bounding box center [628, 182] width 53 height 13
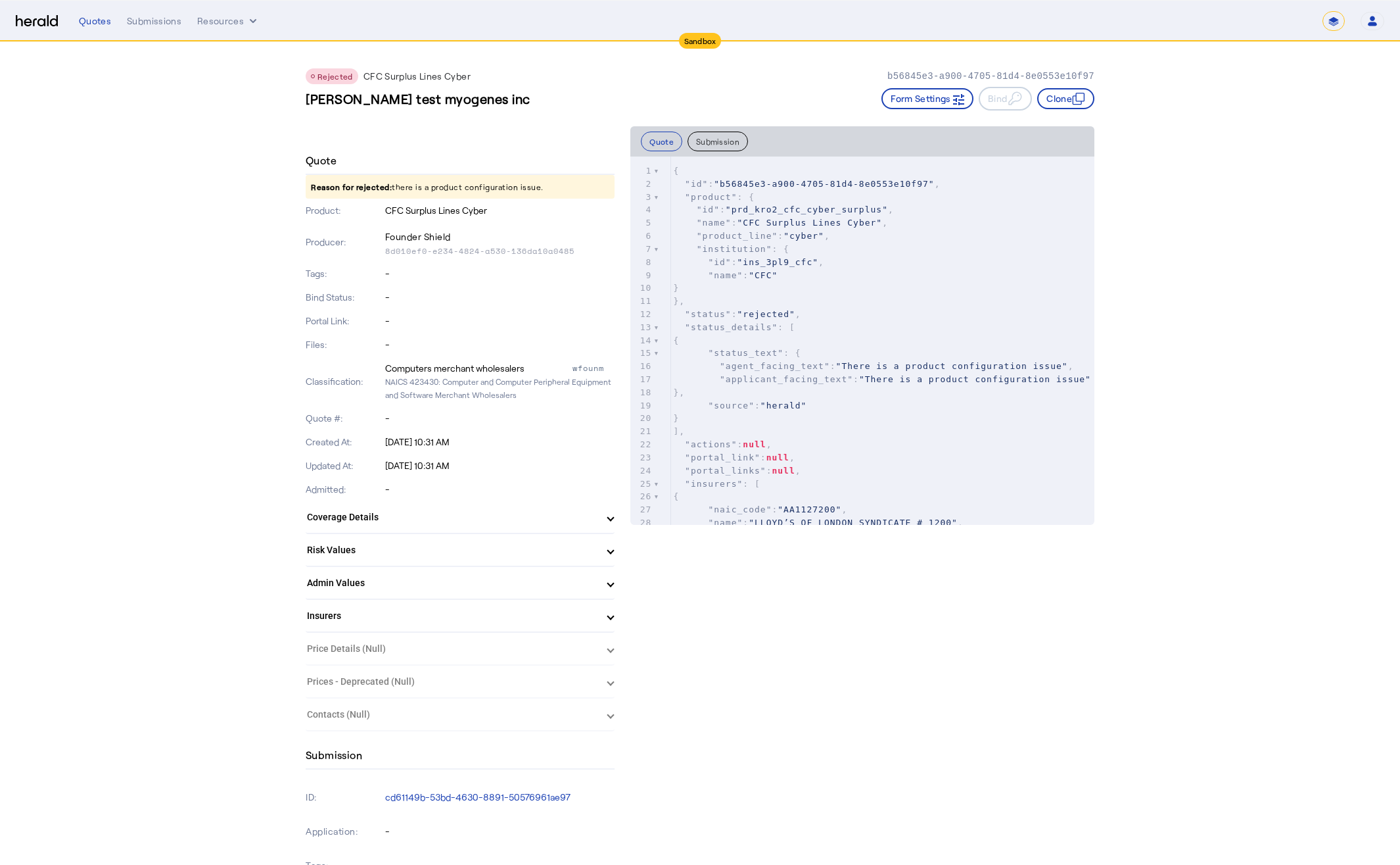
click at [712, 142] on button "Submission" at bounding box center [717, 142] width 61 height 19
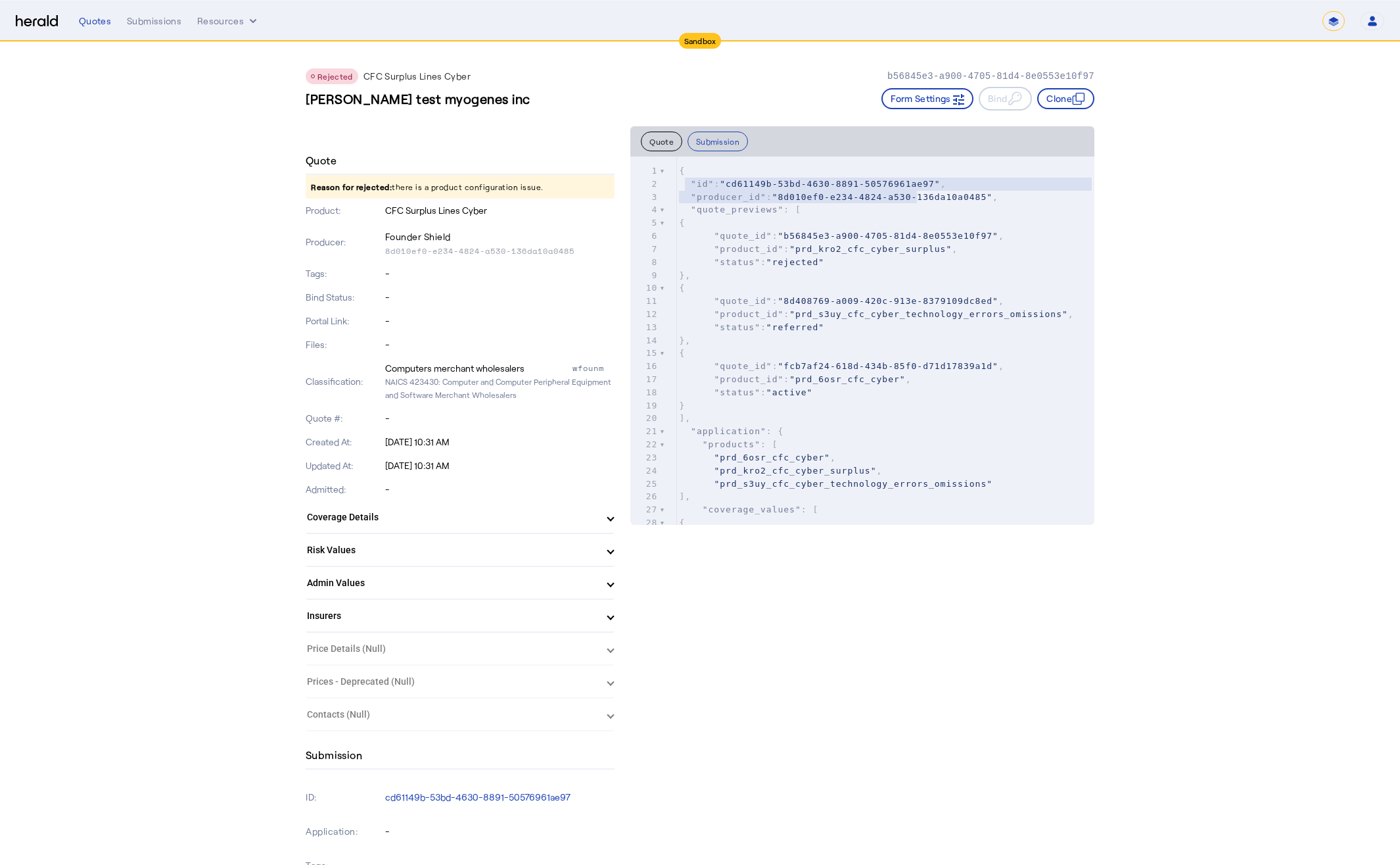
type textarea "**********"
drag, startPoint x: 729, startPoint y: 186, endPoint x: 972, endPoint y: 185, distance: 243.0
click at [972, 185] on pre ""id" : "cd61149b-53bd-4630-8891-50576961ae97" ," at bounding box center [886, 184] width 418 height 13
